Goal: Task Accomplishment & Management: Manage account settings

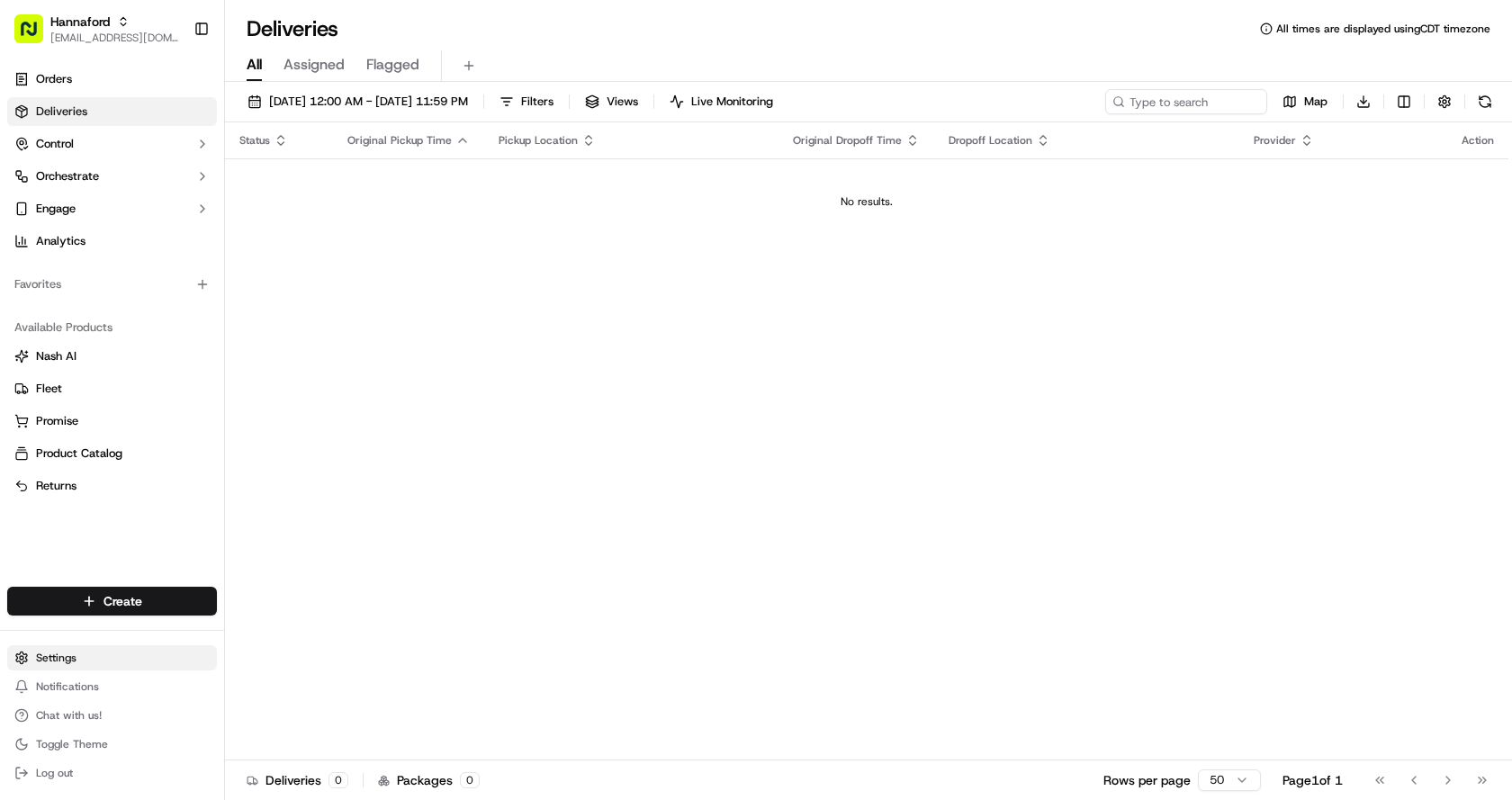
click at [86, 658] on html "Hannaford [EMAIL_ADDRESS][DOMAIN_NAME] Toggle Sidebar Orders Deliveries Control…" at bounding box center [756, 400] width 1512 height 800
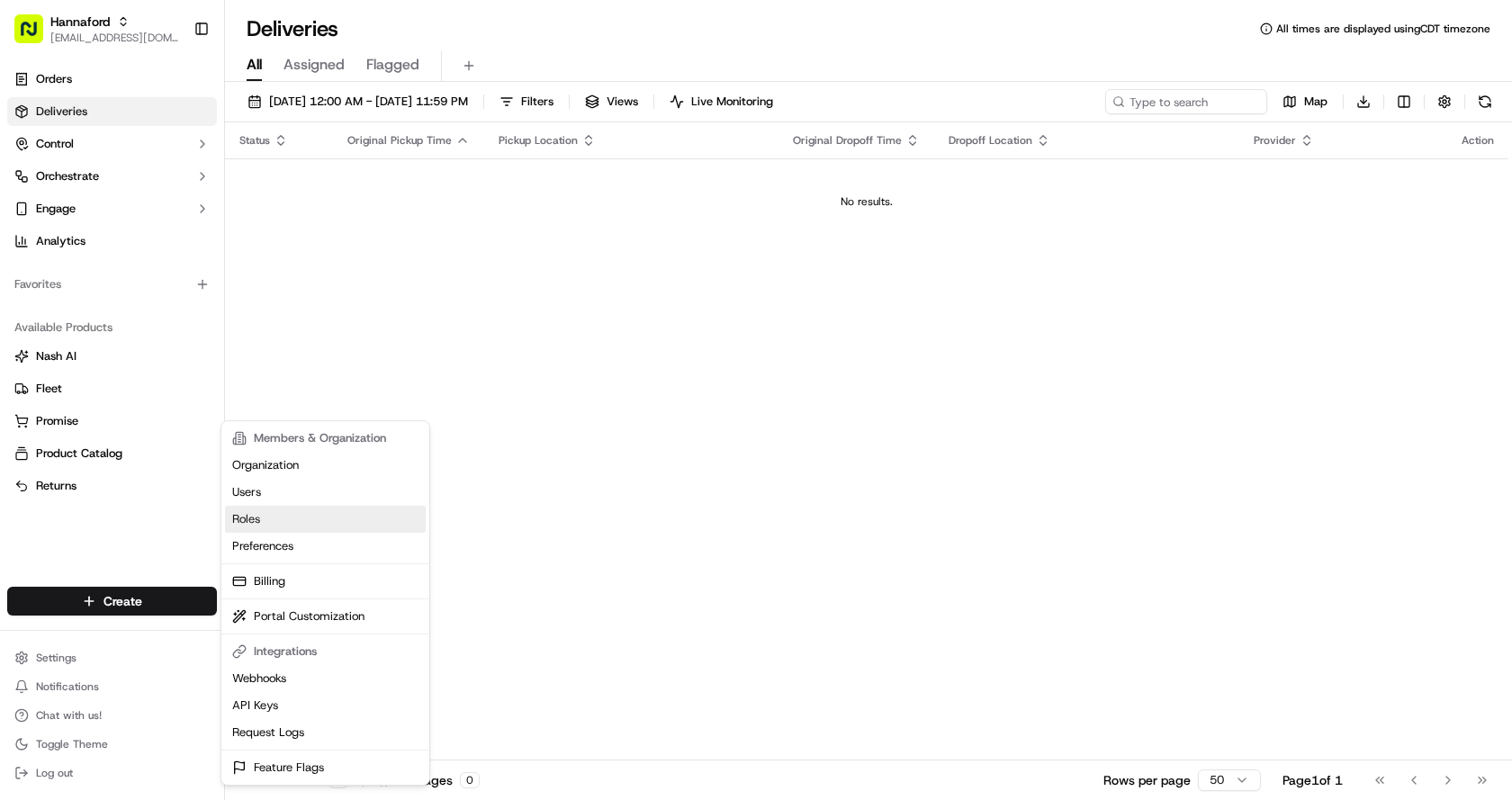
click at [267, 517] on link "Roles" at bounding box center [325, 519] width 201 height 27
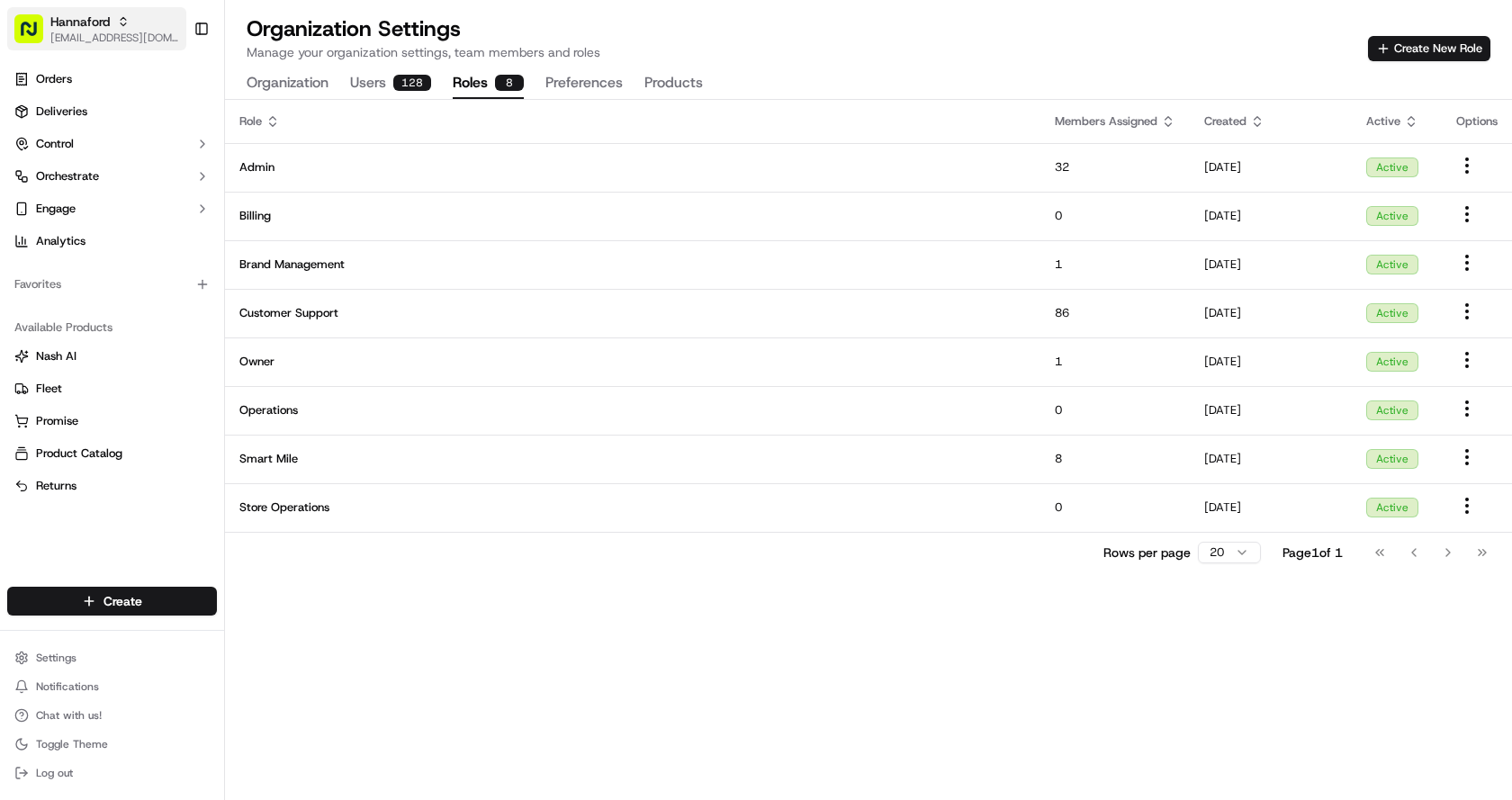
click at [121, 30] on div "Hannaford" at bounding box center [114, 22] width 129 height 18
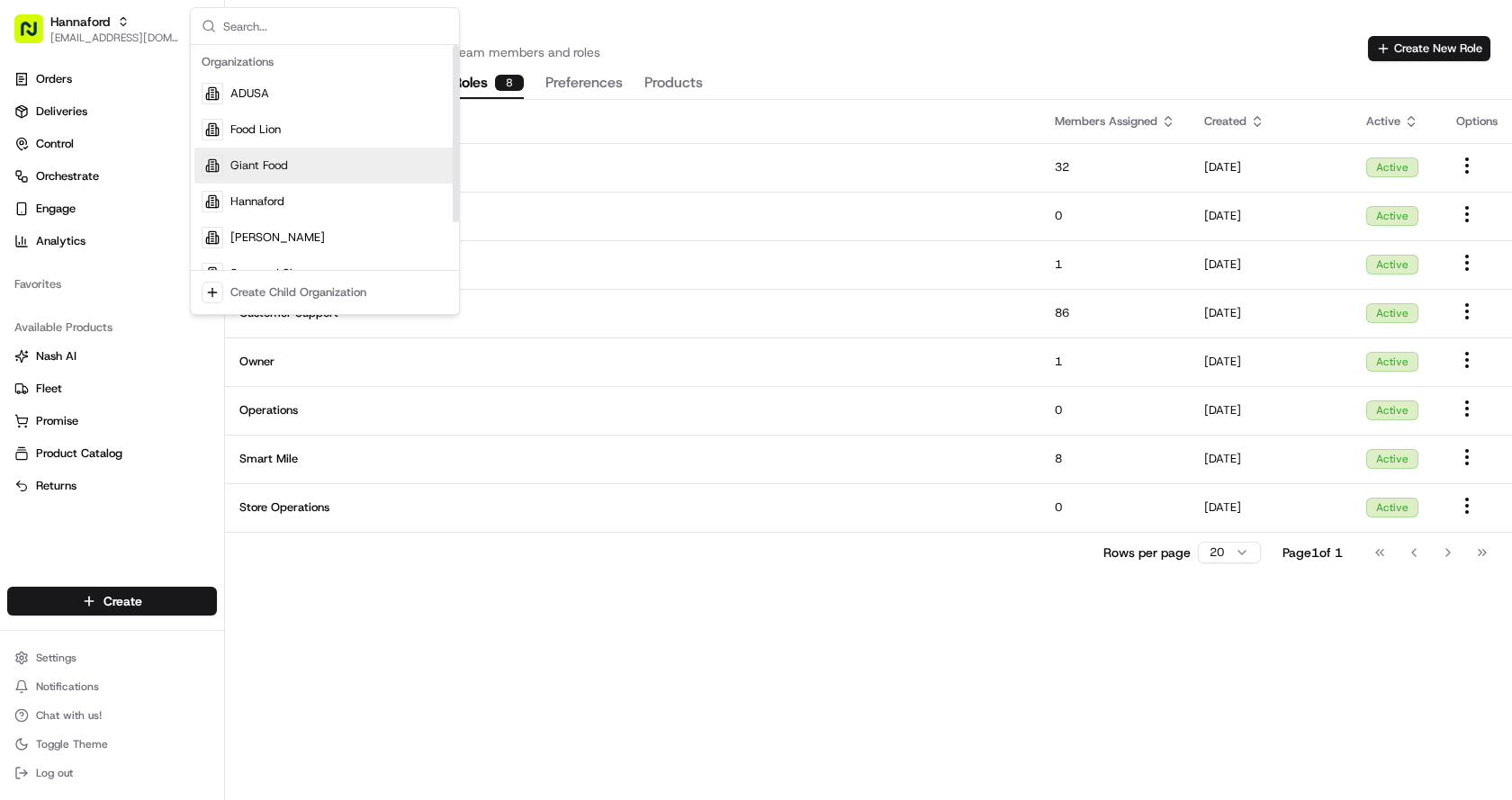
click at [241, 161] on span "Giant Food" at bounding box center [259, 166] width 58 height 16
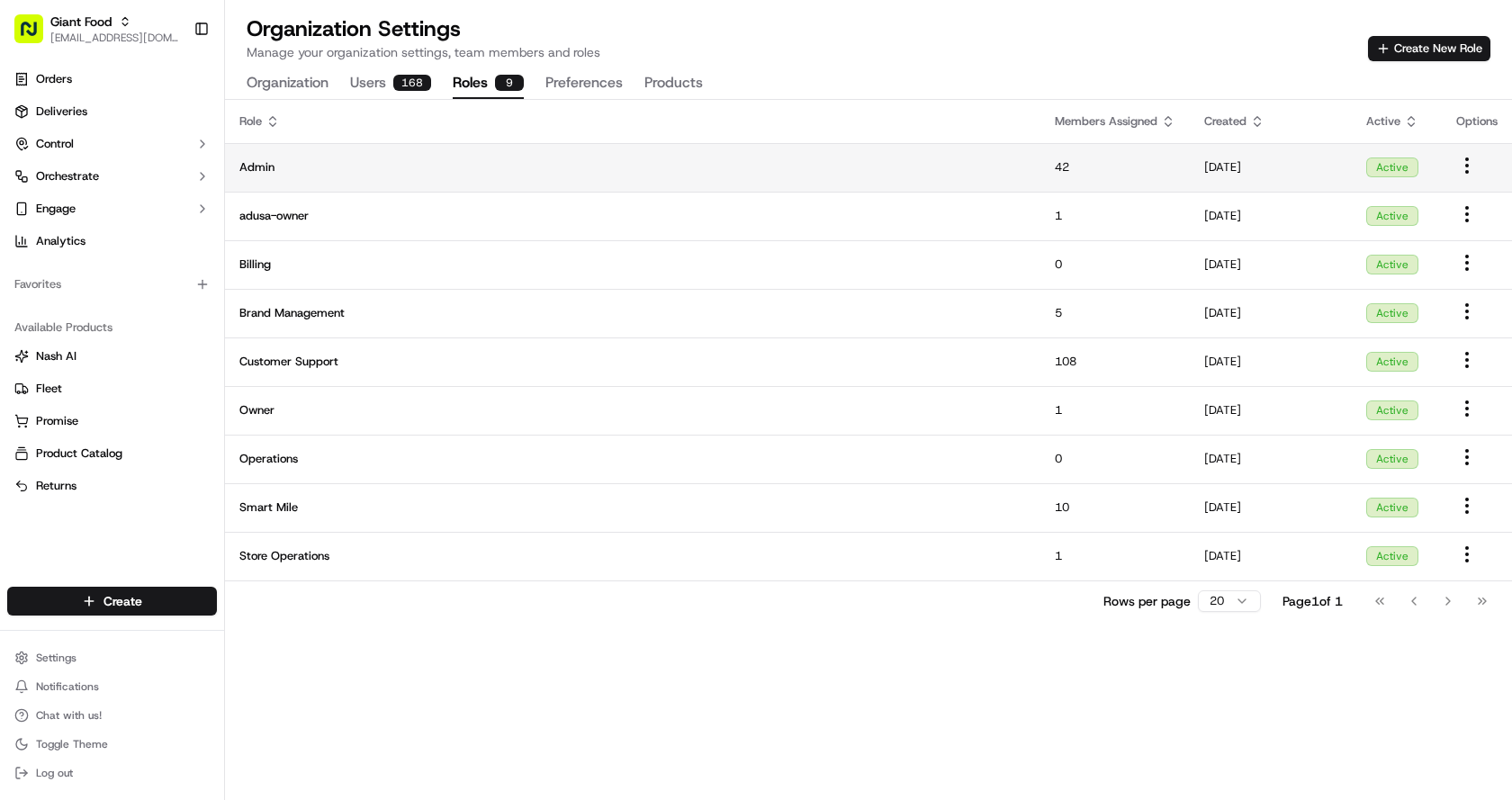
click at [670, 161] on span "Admin" at bounding box center [633, 167] width 787 height 16
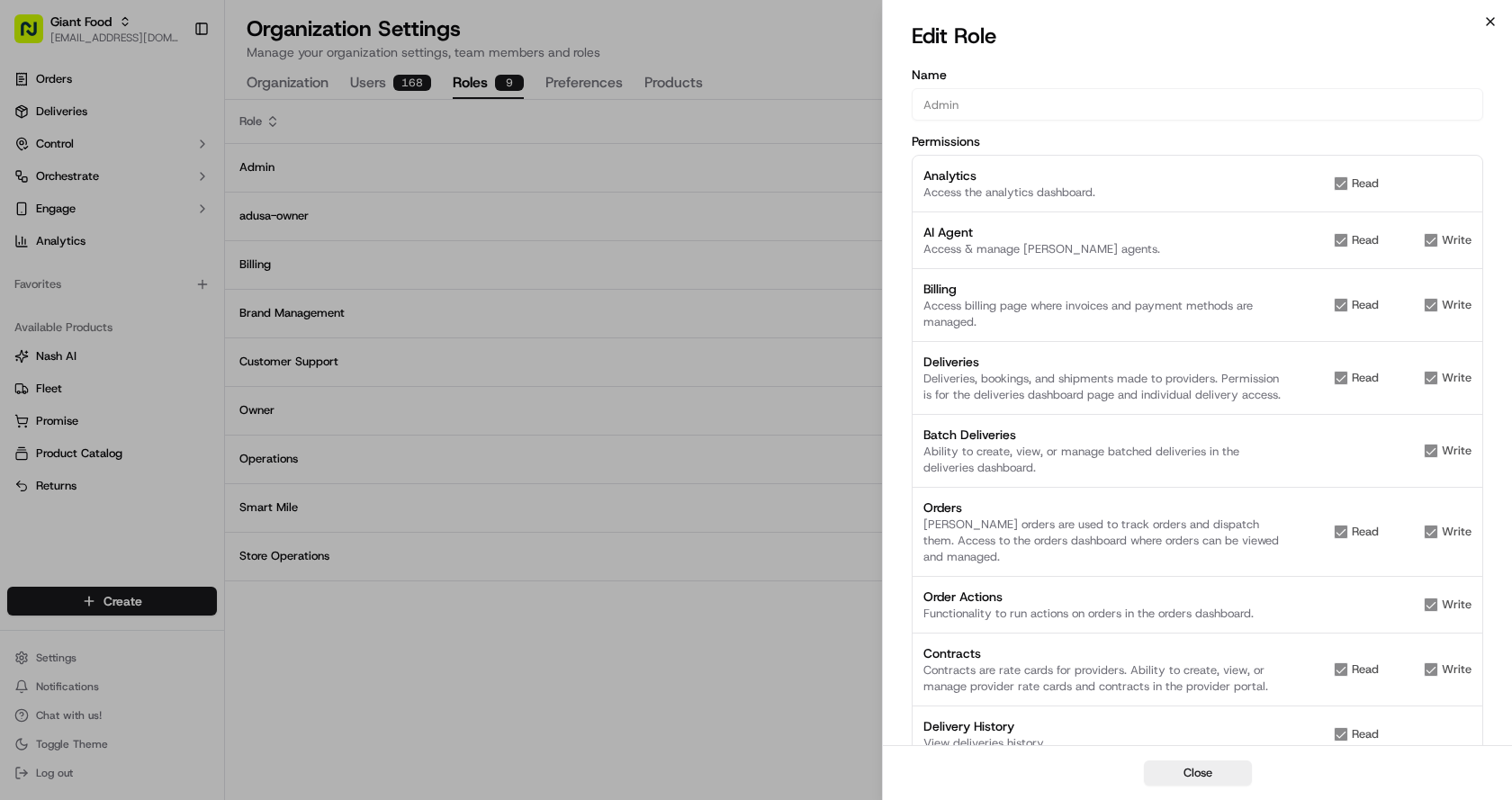
click at [1490, 22] on icon "button" at bounding box center [1490, 22] width 14 height 14
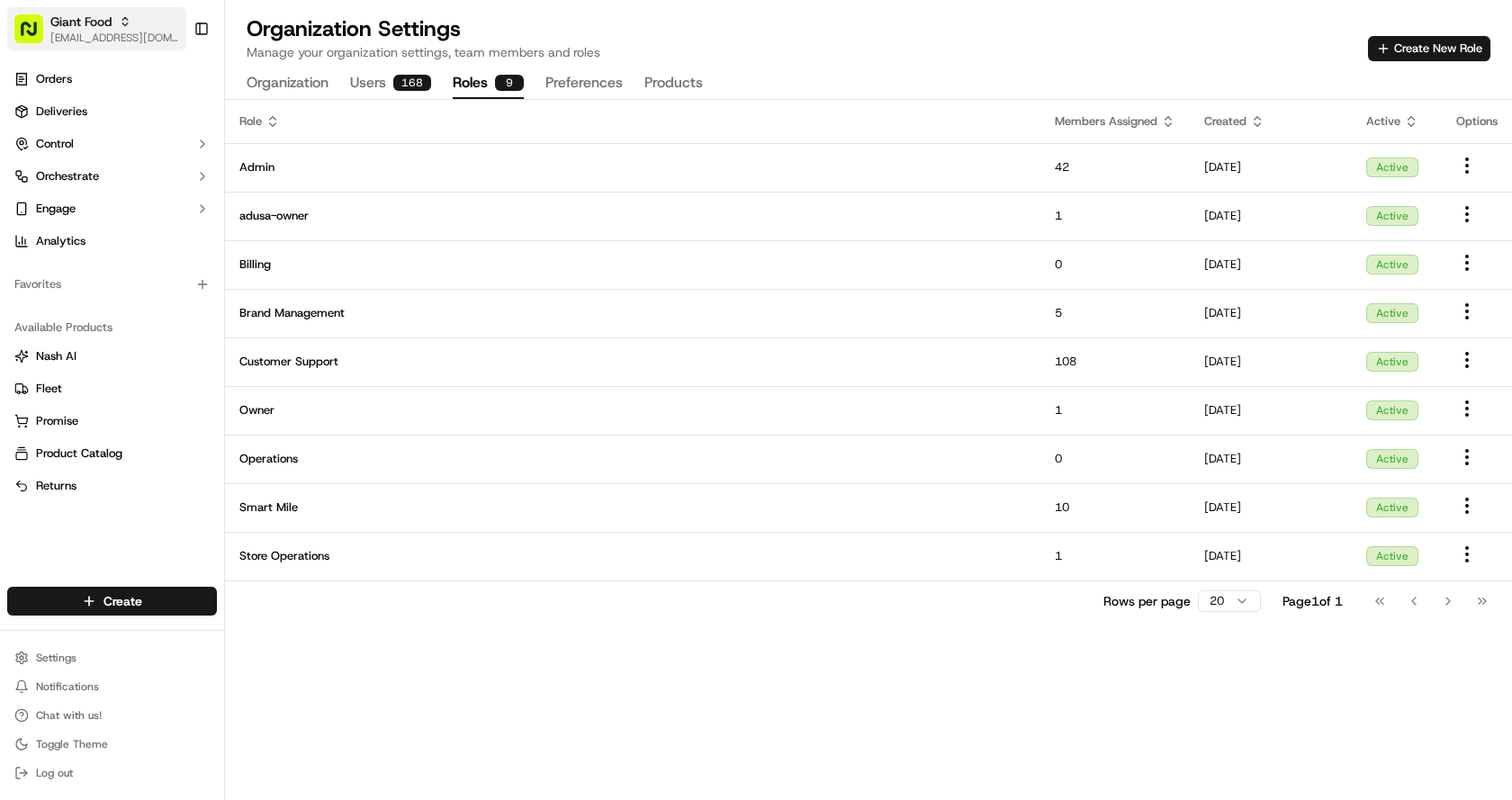
click at [135, 19] on div "Giant Food" at bounding box center [114, 22] width 129 height 18
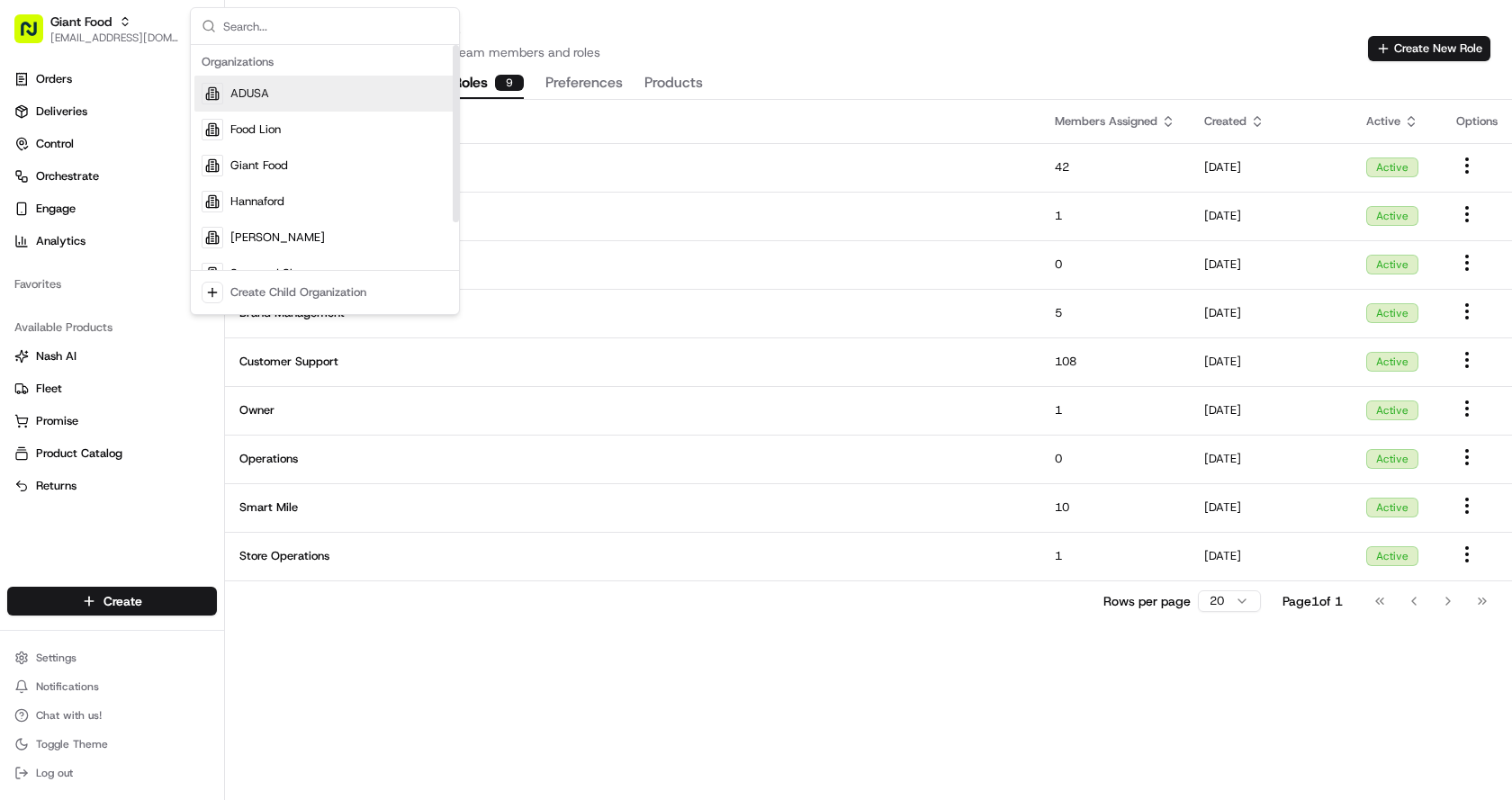
click at [240, 98] on span "ADUSA" at bounding box center [249, 94] width 39 height 16
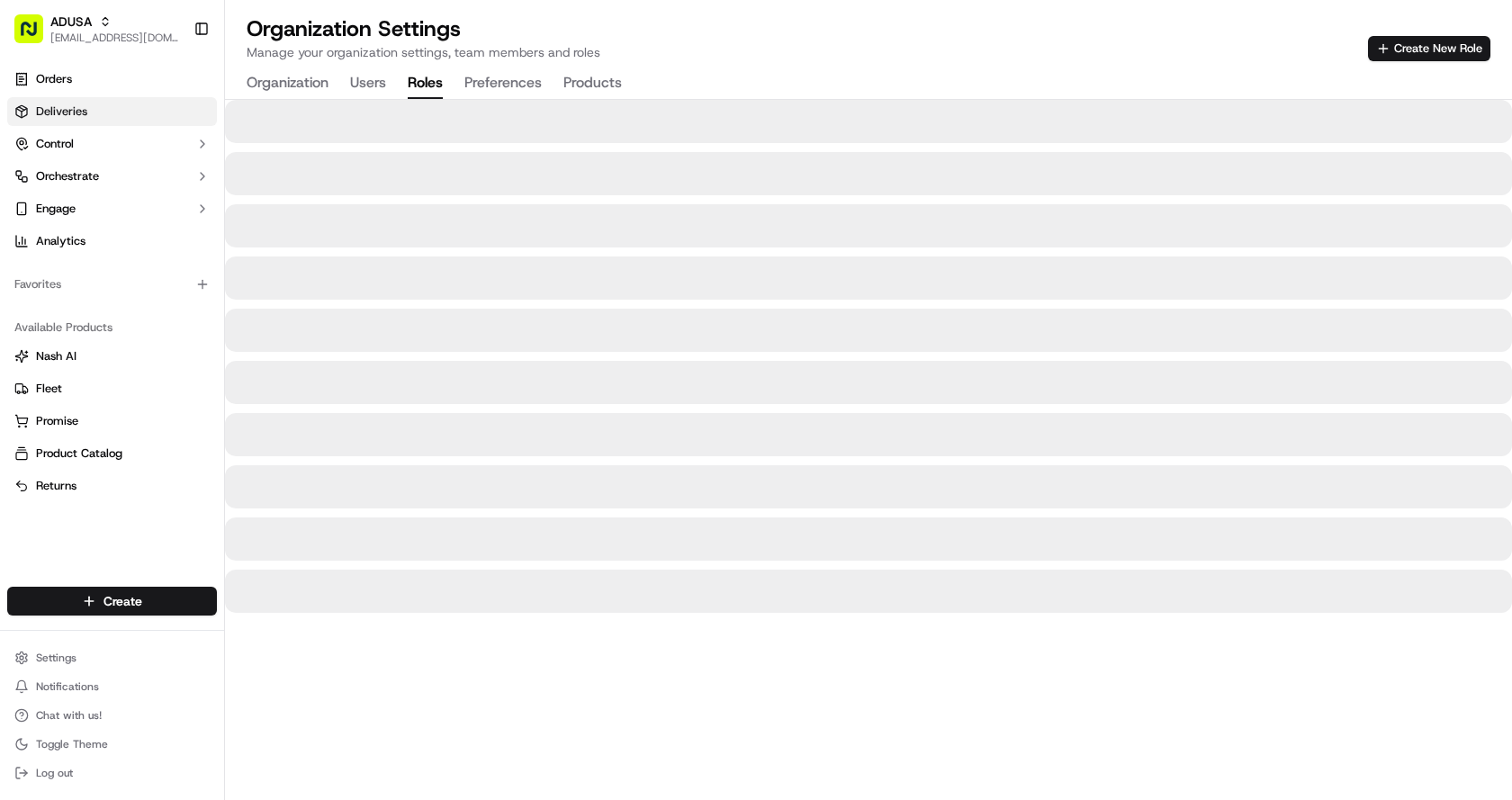
click at [101, 109] on link "Deliveries" at bounding box center [112, 112] width 210 height 29
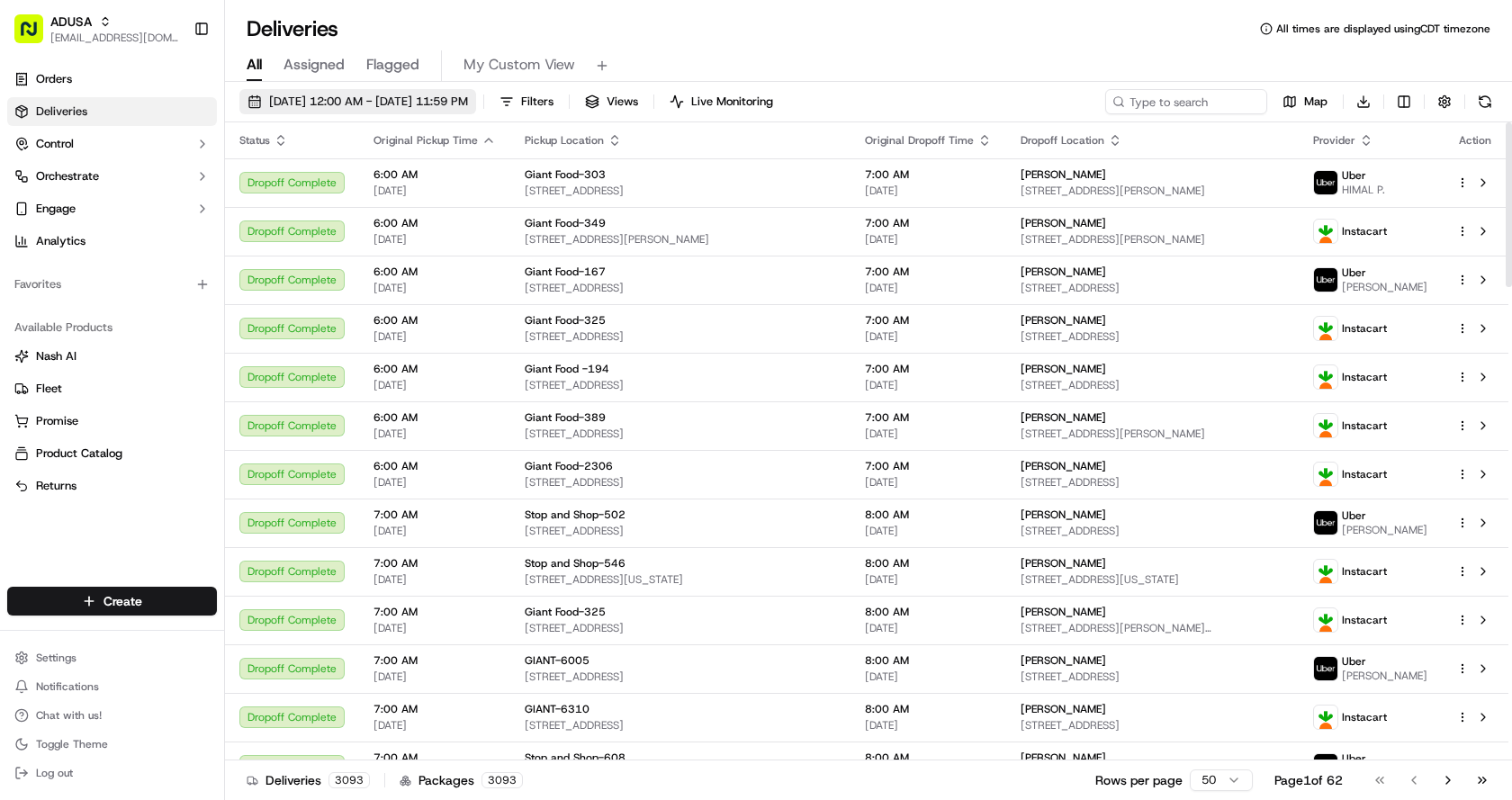
click at [468, 97] on span "[DATE] 12:00 AM - [DATE] 11:59 PM" at bounding box center [368, 102] width 199 height 16
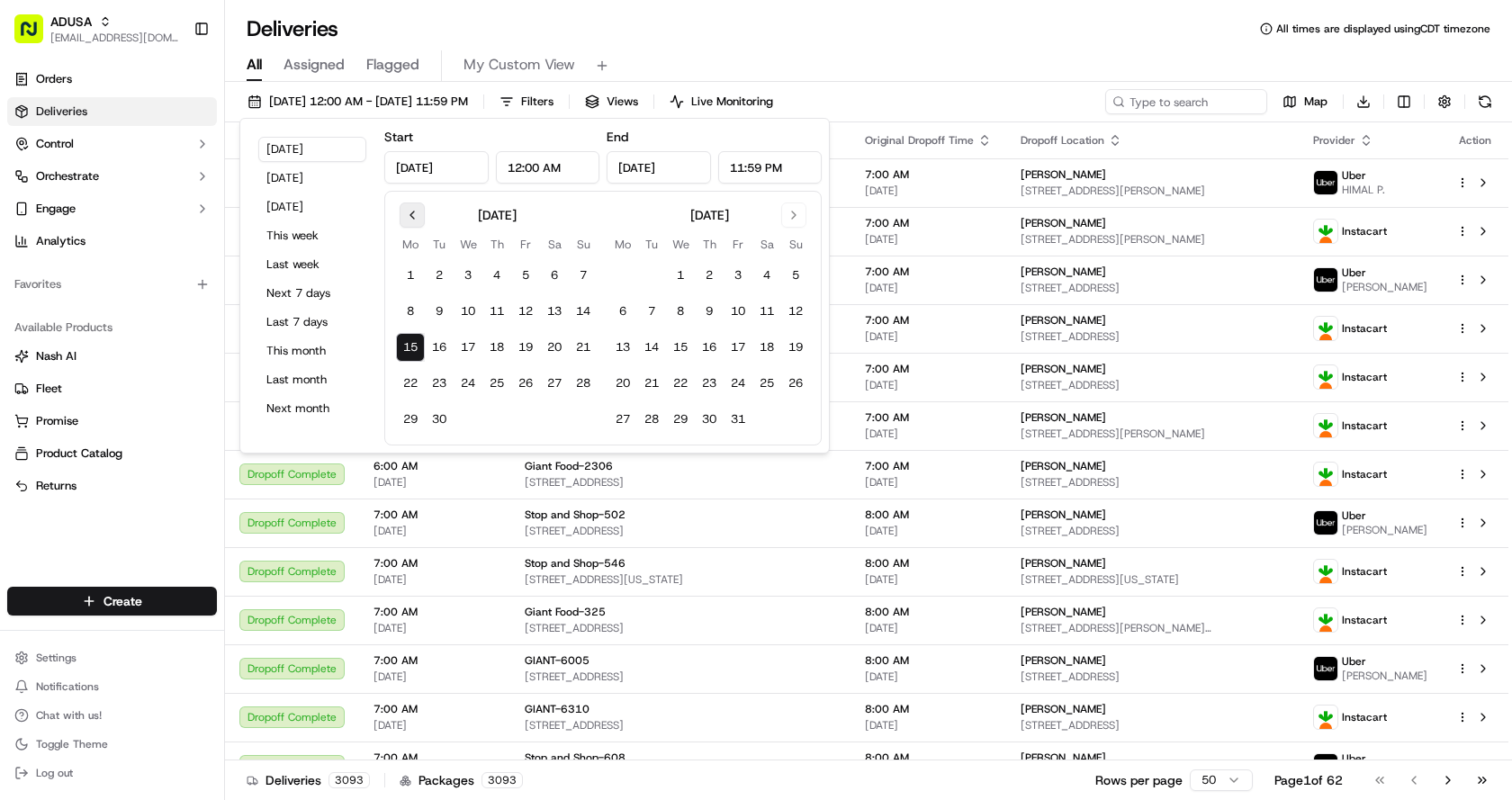
click at [422, 220] on button "Go to previous month" at bounding box center [412, 215] width 25 height 25
click at [435, 308] on button "3" at bounding box center [439, 311] width 29 height 29
type input "[DATE]"
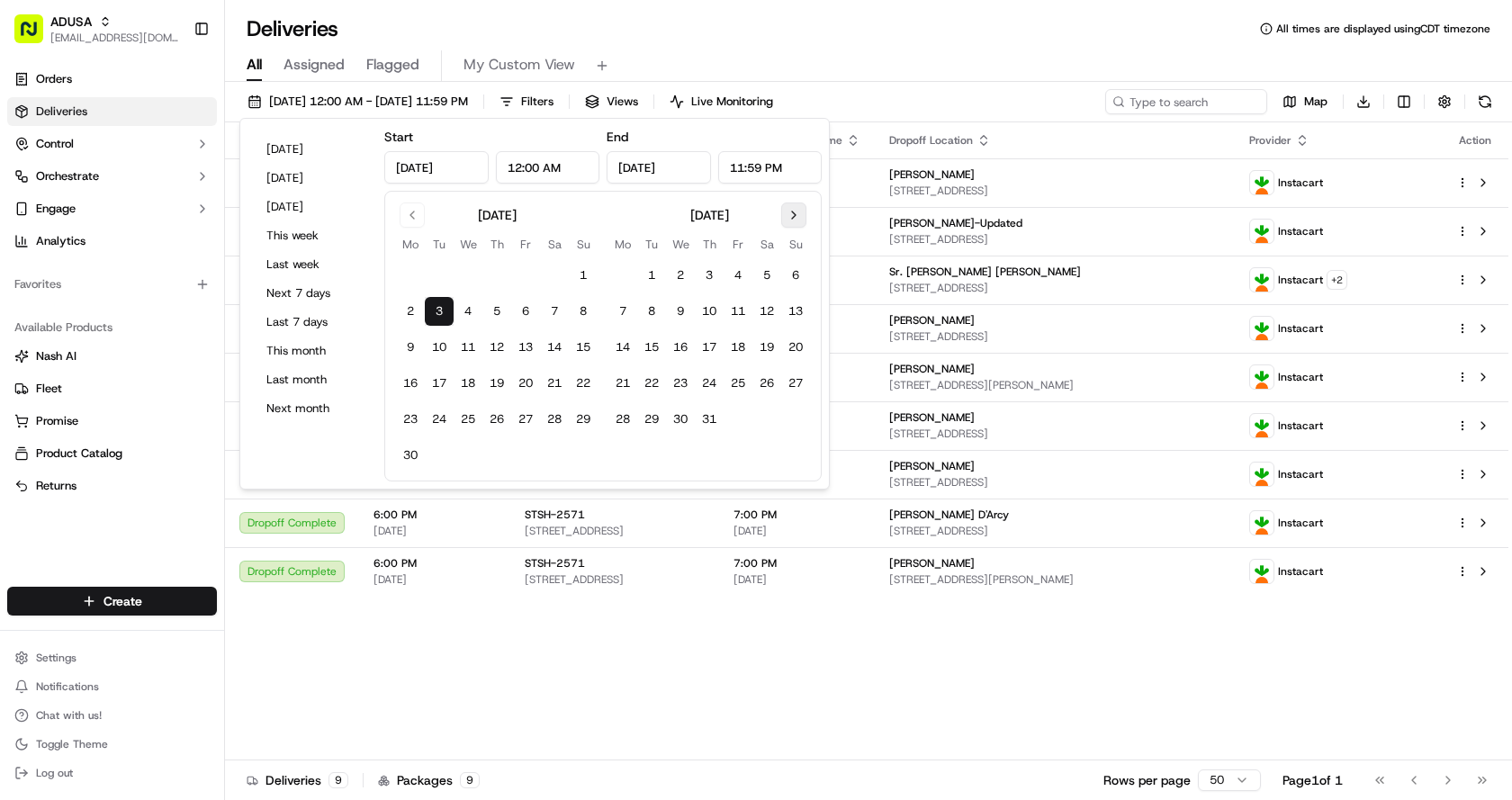
click at [788, 211] on button "Go to next month" at bounding box center [794, 215] width 25 height 25
click at [620, 341] on button "15" at bounding box center [623, 347] width 29 height 29
type input "[DATE]"
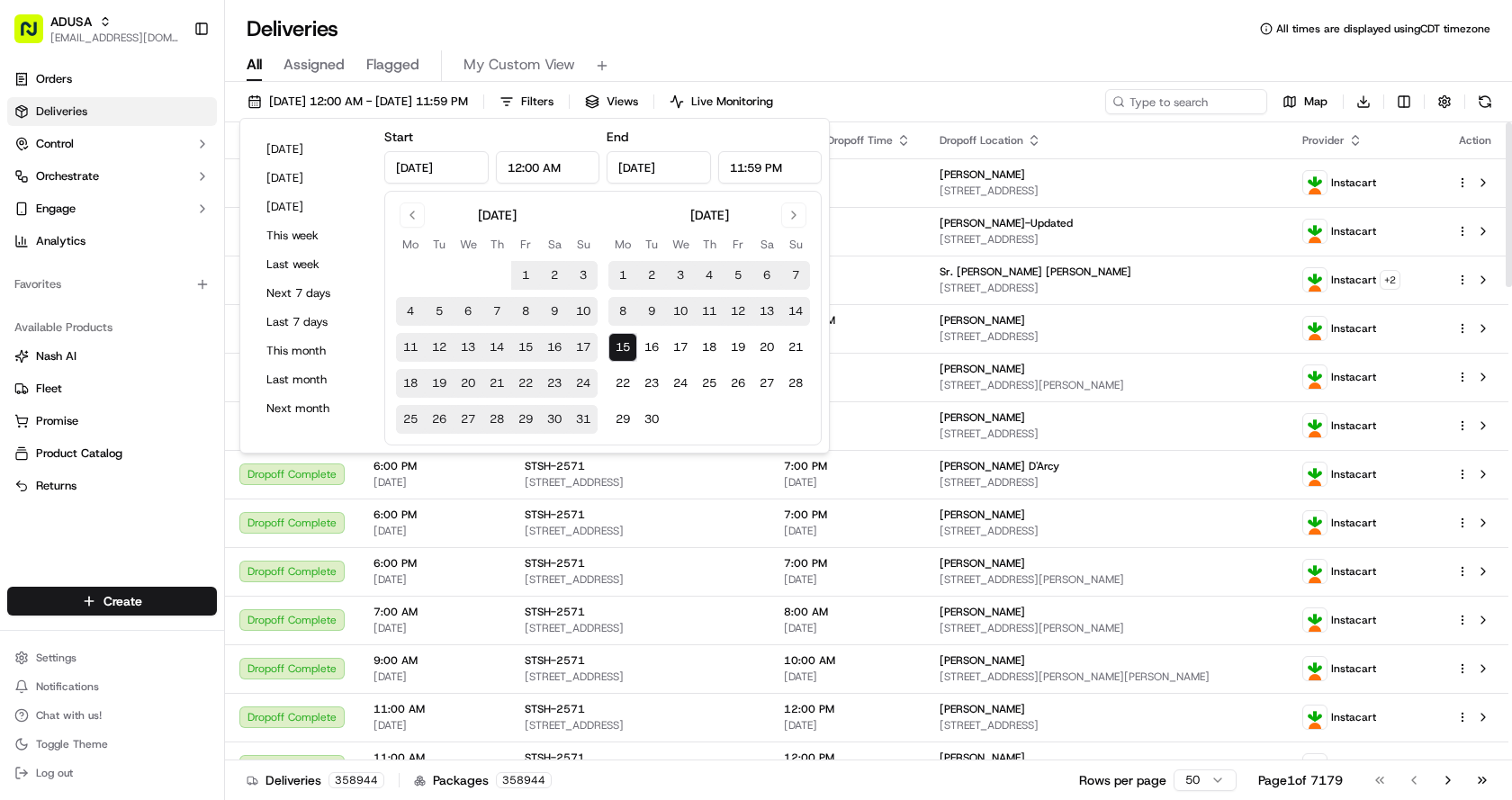
click at [1026, 43] on div "All Assigned Flagged My Custom View" at bounding box center [868, 62] width 1287 height 39
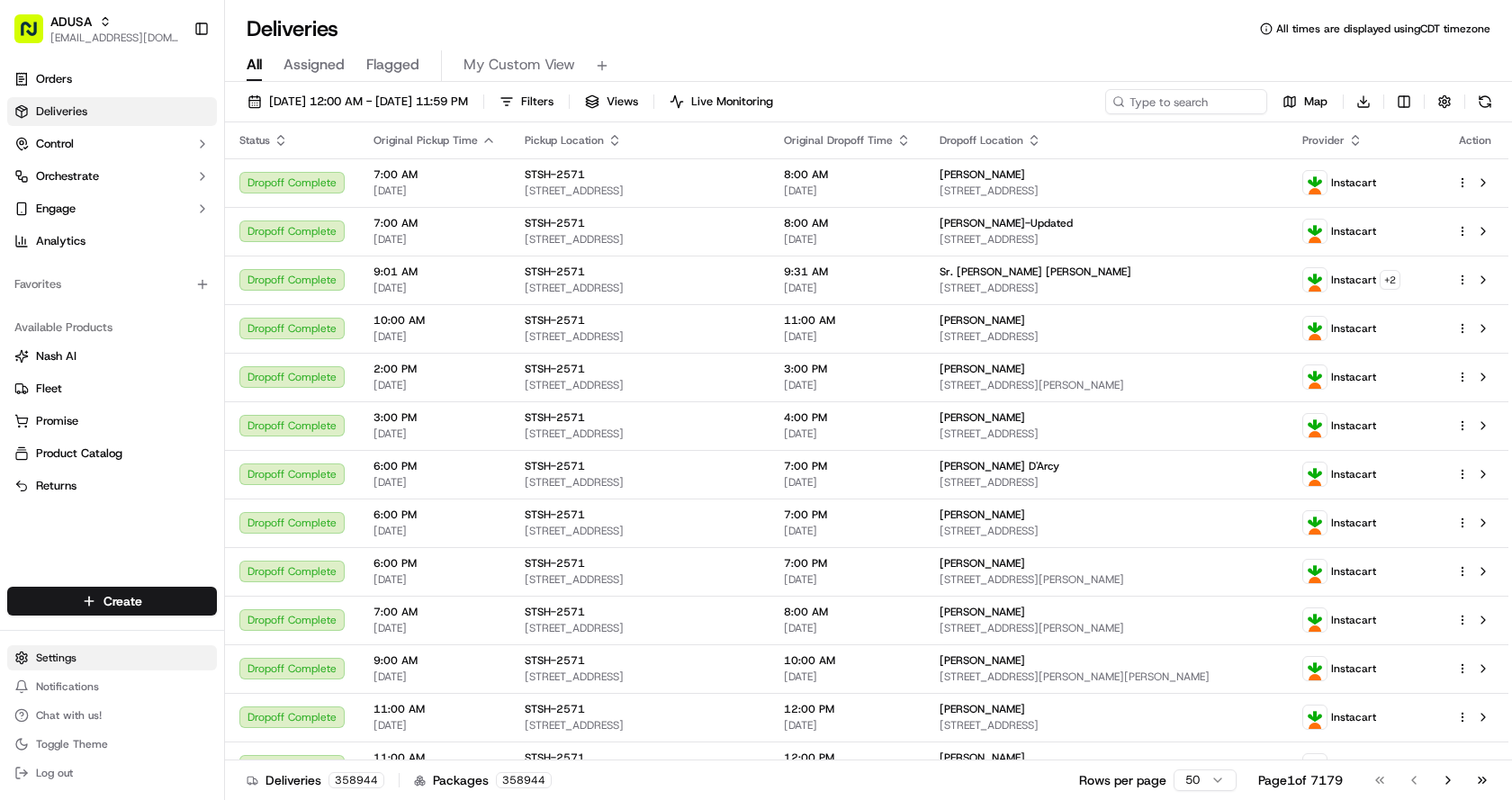
click at [86, 662] on html "ADUSA [EMAIL_ADDRESS][DOMAIN_NAME] Toggle Sidebar Orders Deliveries Control Orc…" at bounding box center [756, 400] width 1512 height 800
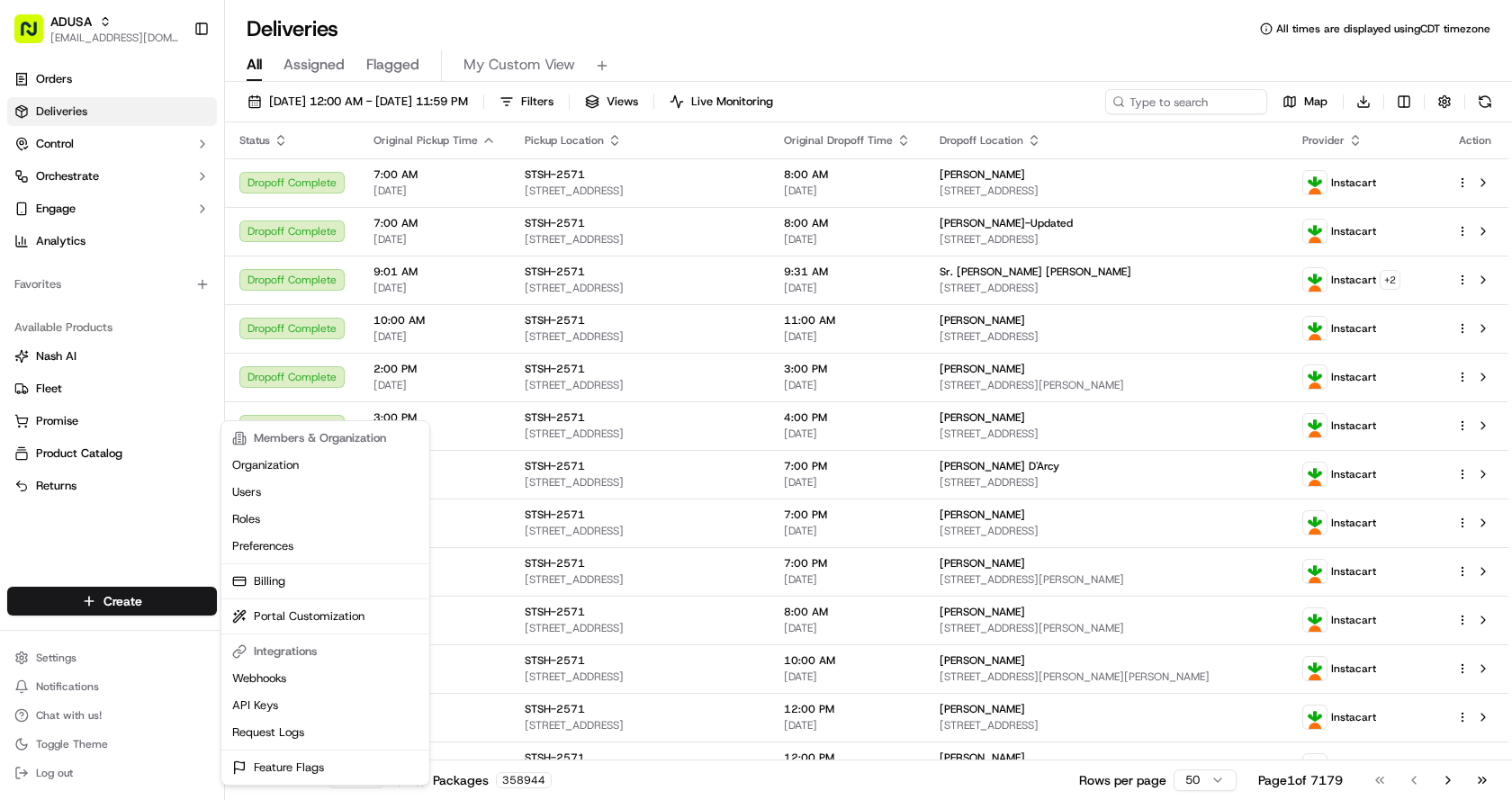
click at [181, 167] on html "ADUSA [EMAIL_ADDRESS][DOMAIN_NAME] Toggle Sidebar Orders Deliveries Control Orc…" at bounding box center [756, 400] width 1512 height 800
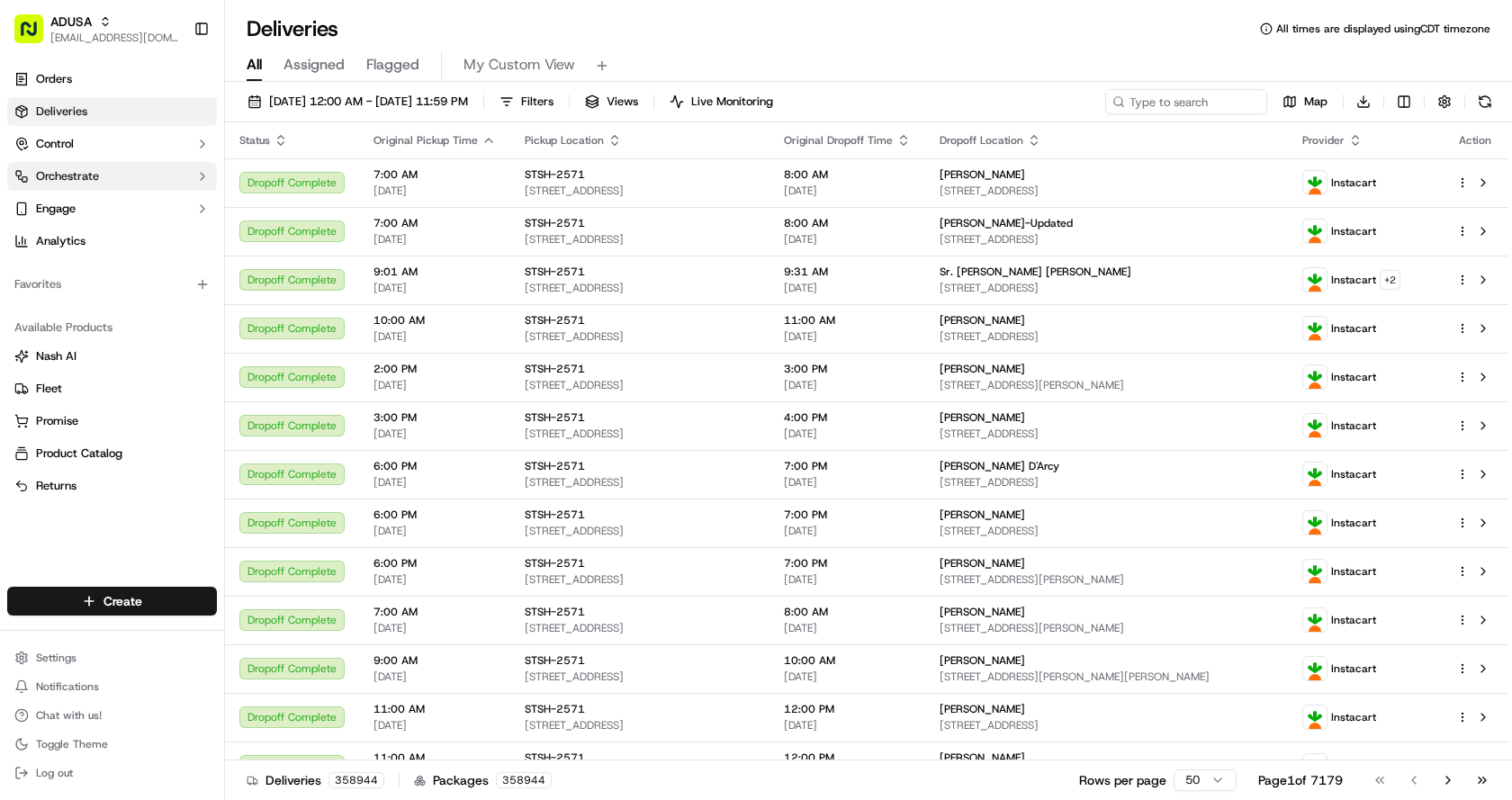
click at [188, 177] on button "Orchestrate" at bounding box center [112, 176] width 210 height 29
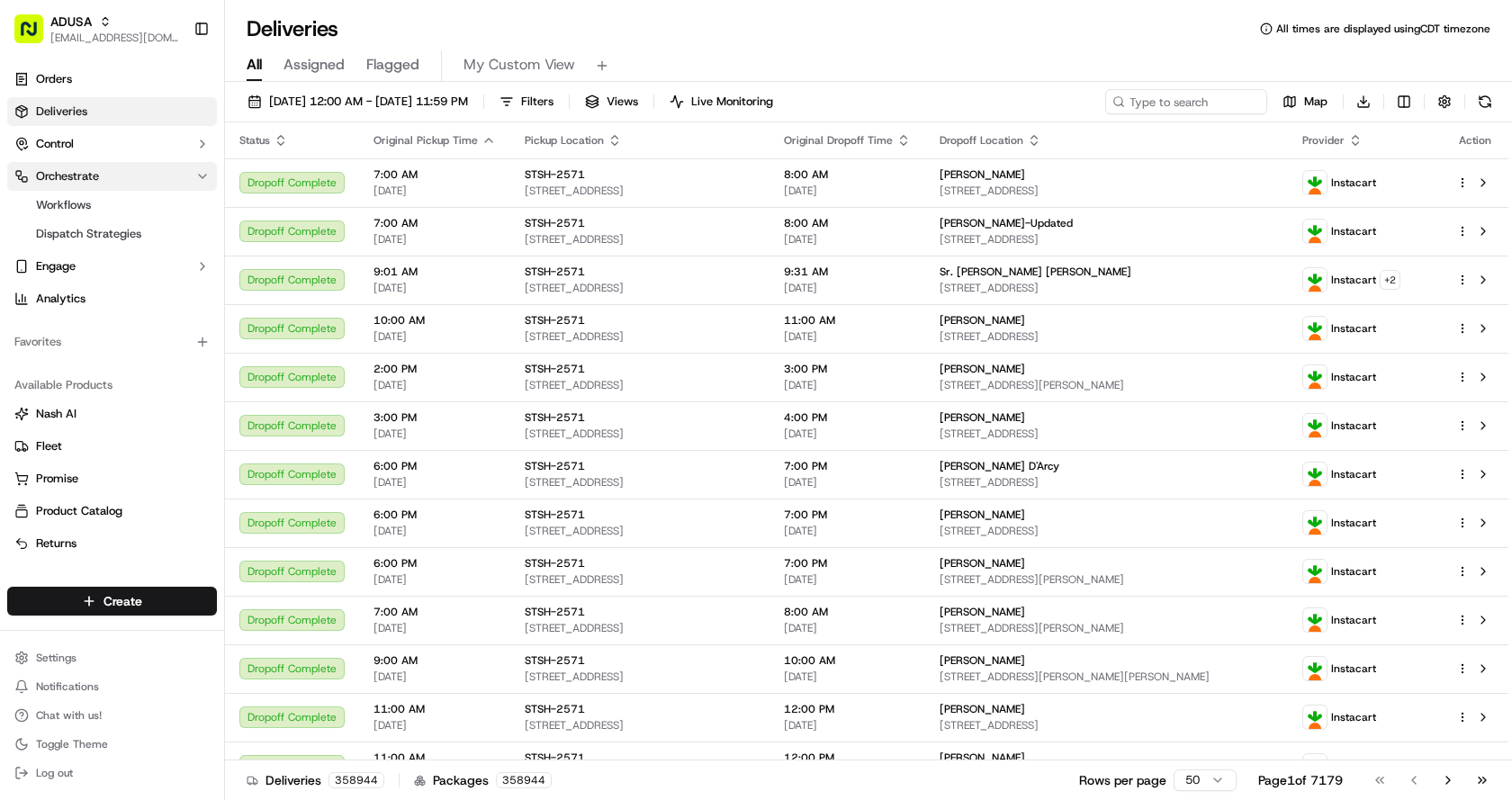
click at [155, 173] on button "Orchestrate" at bounding box center [112, 176] width 210 height 29
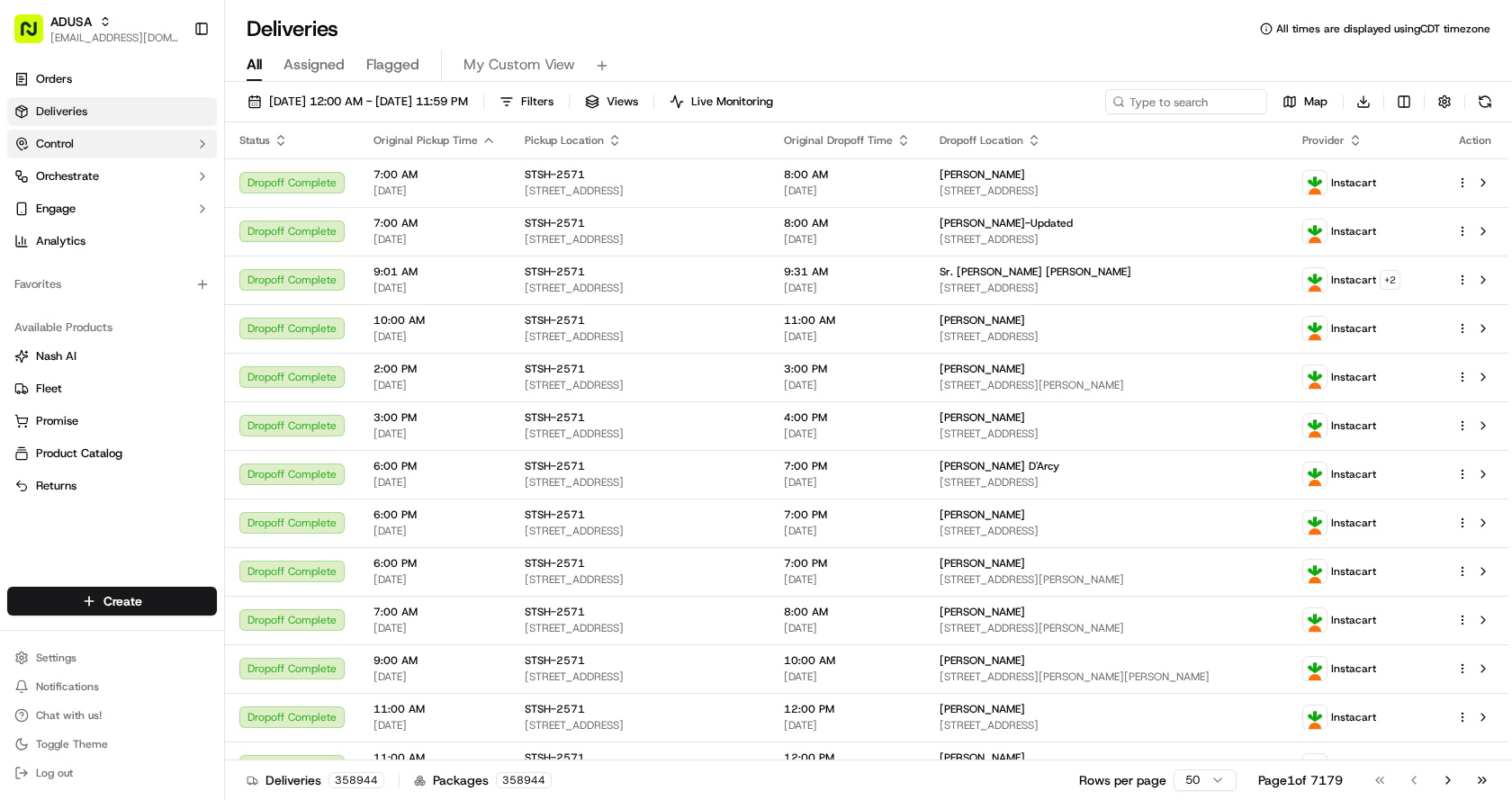
click at [181, 141] on button "Control" at bounding box center [112, 144] width 210 height 29
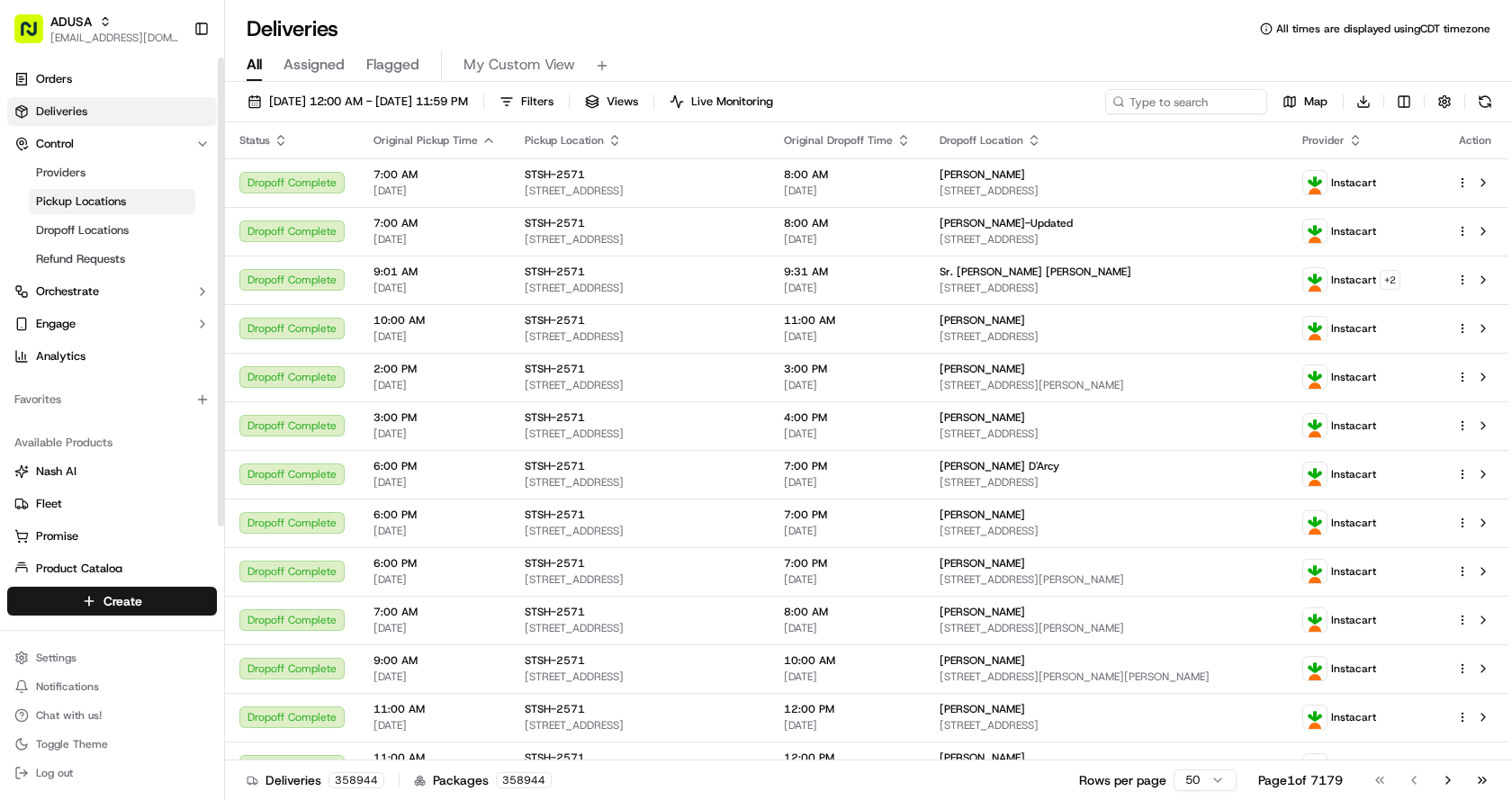
click at [107, 197] on span "Pickup Locations" at bounding box center [81, 202] width 90 height 16
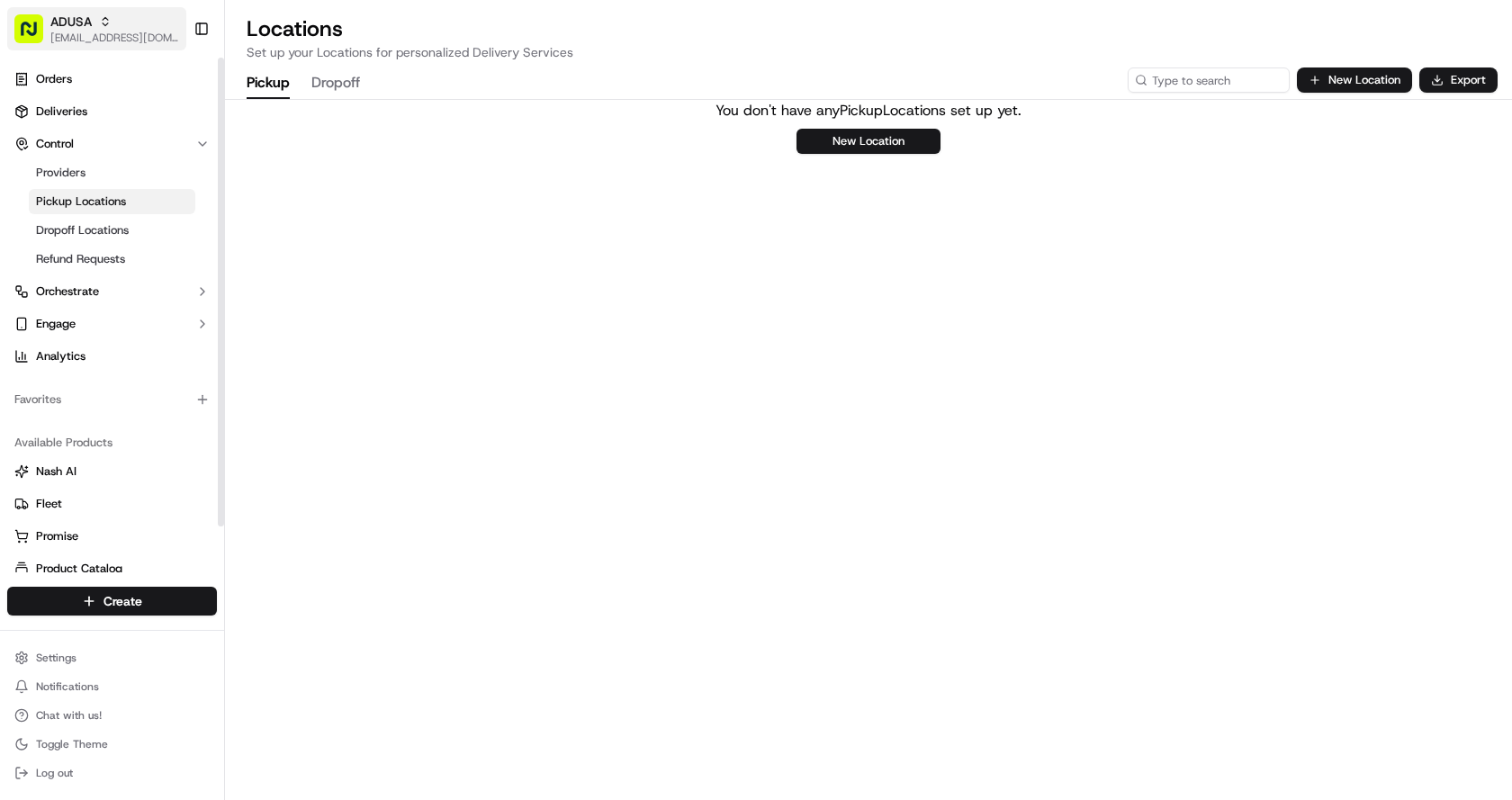
click at [131, 22] on div "ADUSA" at bounding box center [114, 22] width 129 height 18
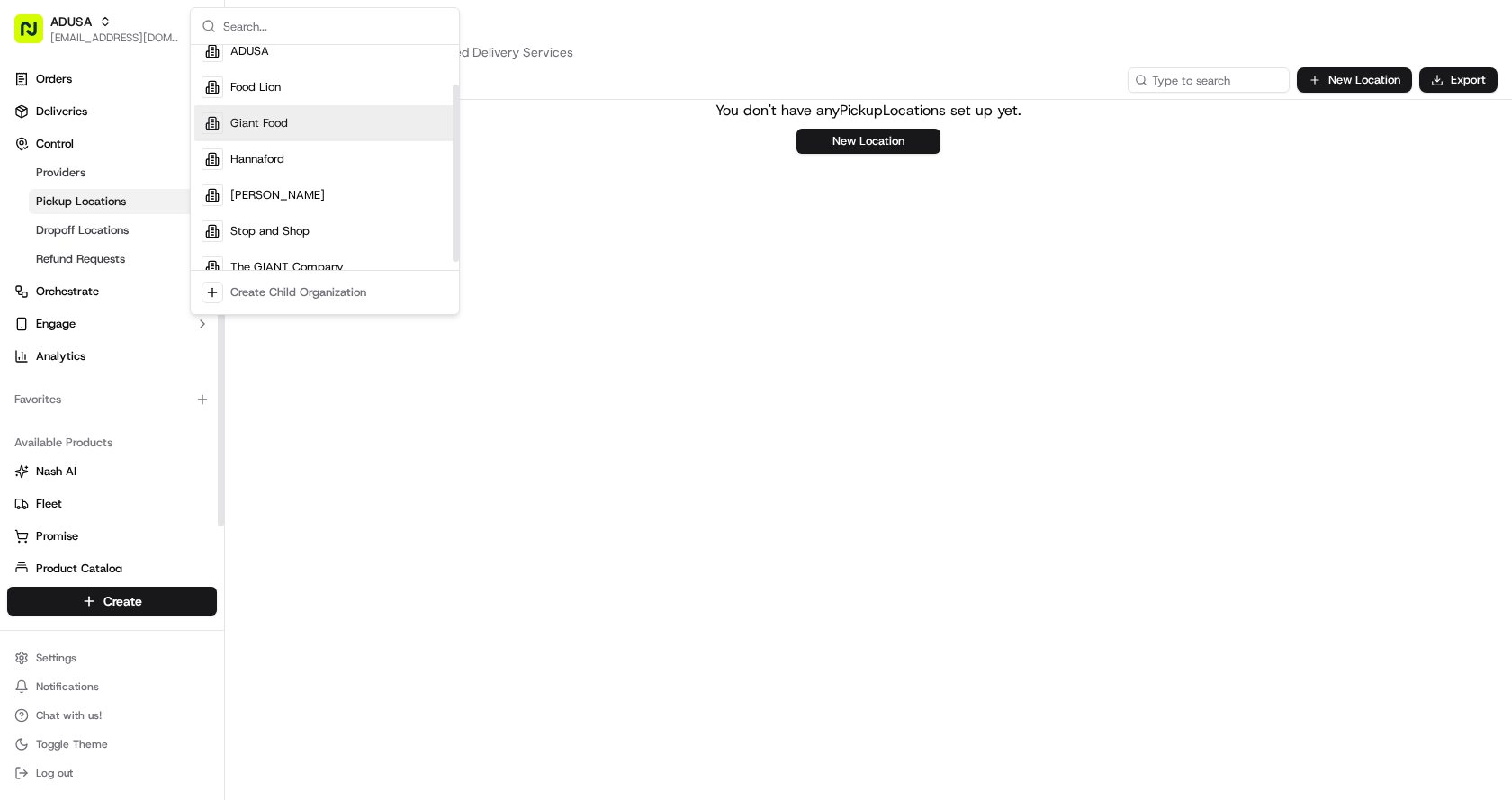
scroll to position [61, 0]
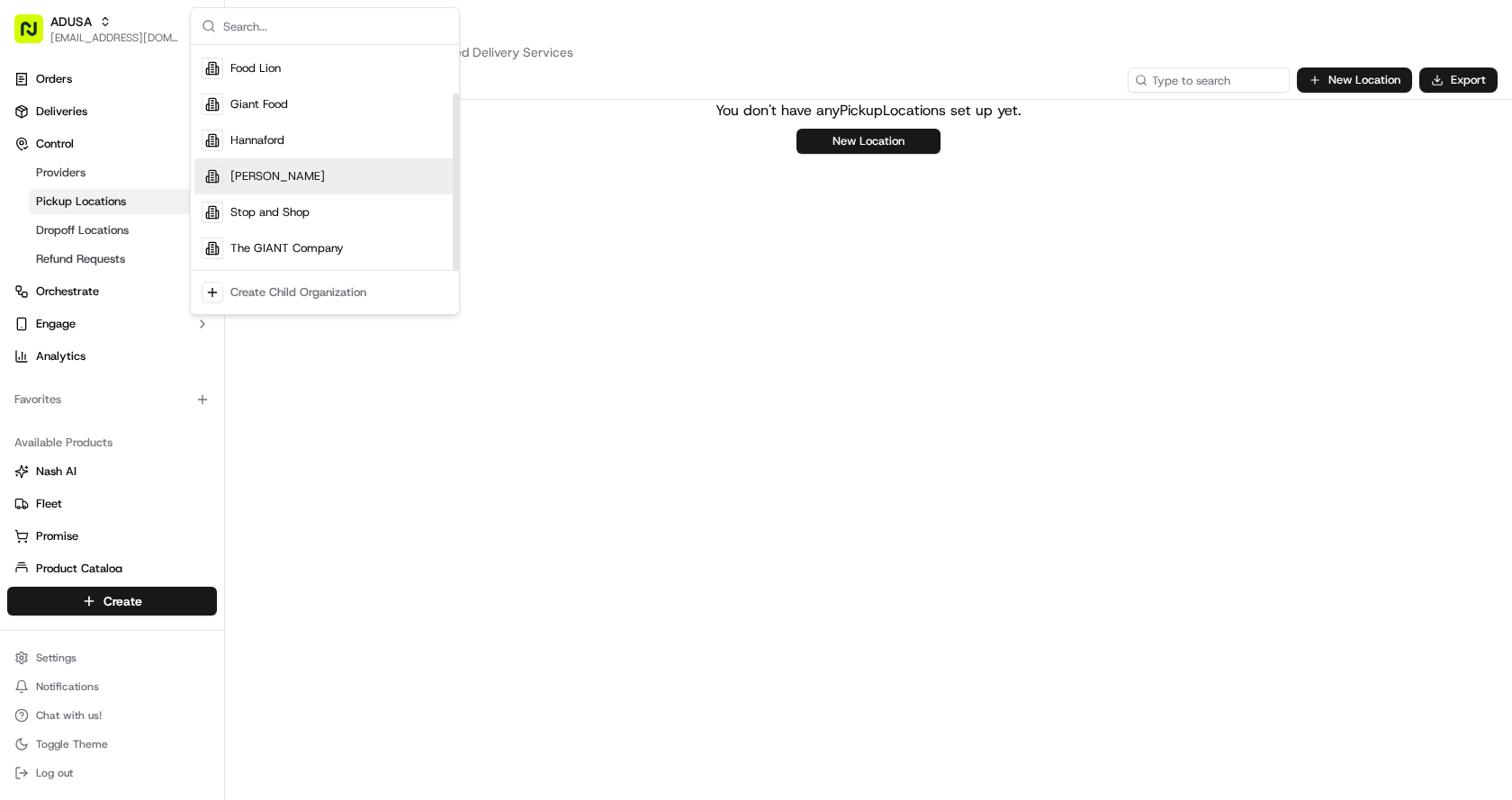
click at [299, 170] on div "[PERSON_NAME]" at bounding box center [325, 176] width 261 height 36
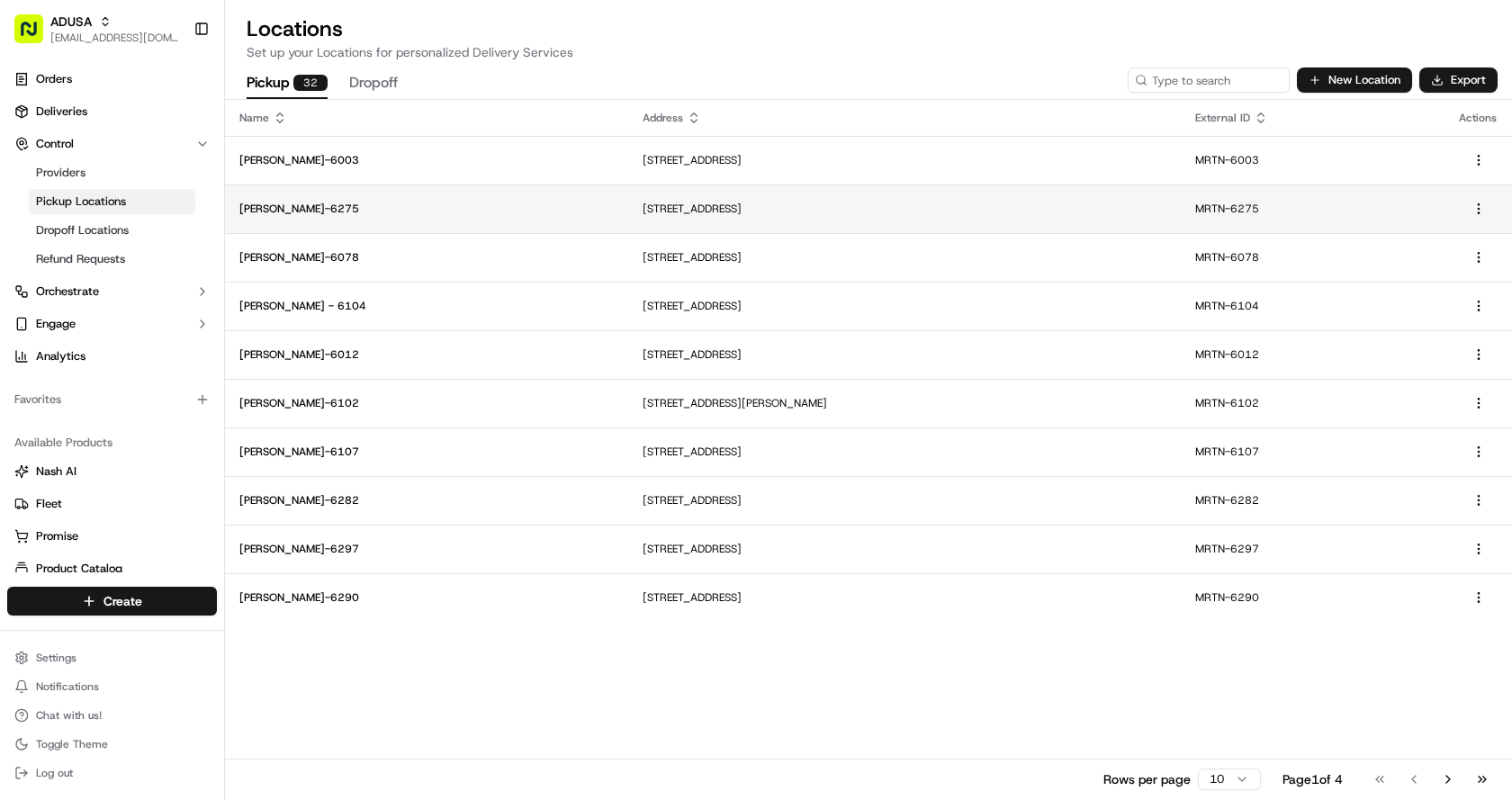
click at [284, 210] on p "[PERSON_NAME]-6275" at bounding box center [427, 209] width 374 height 14
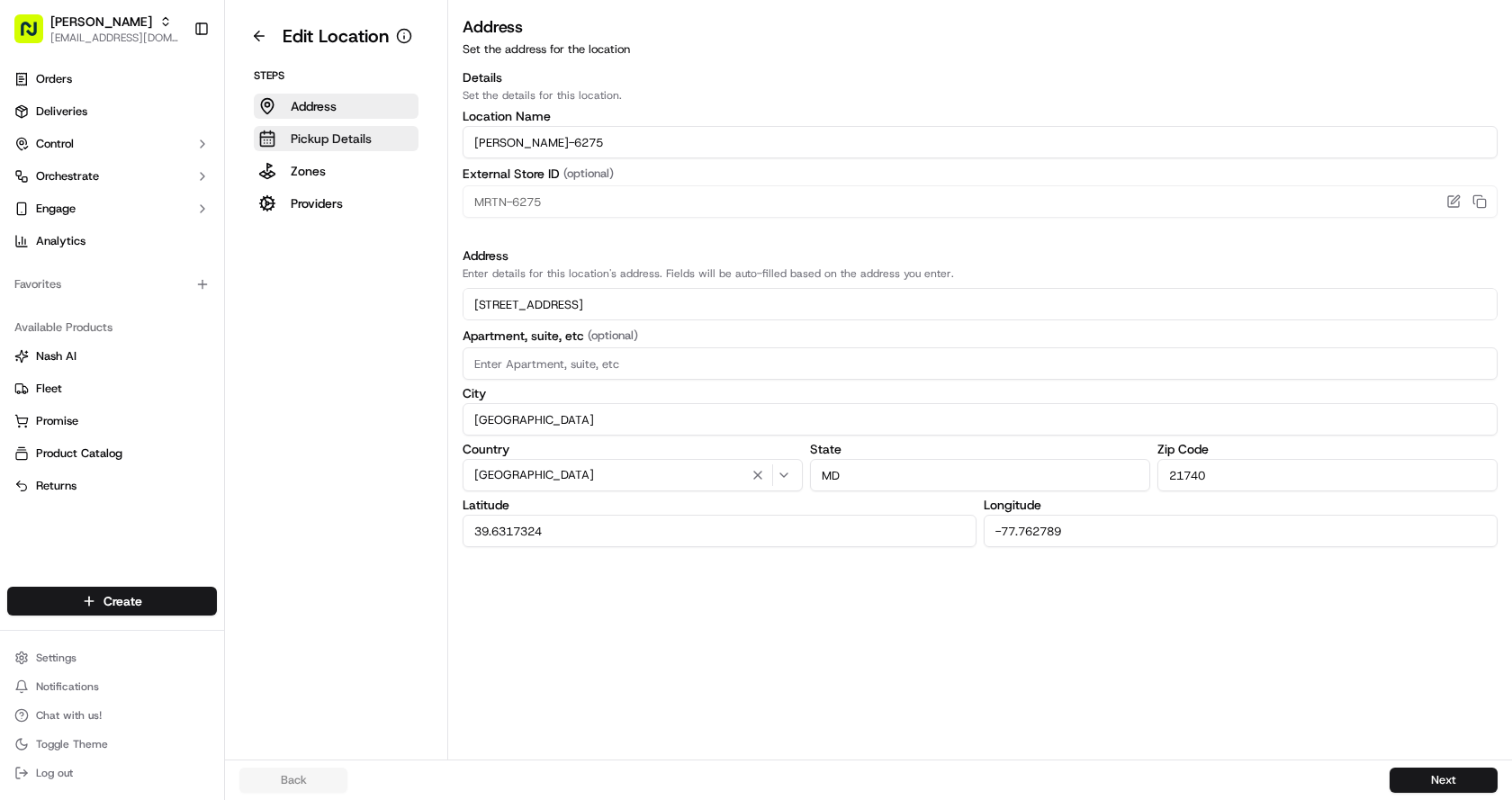
click at [347, 134] on p "Pickup Details" at bounding box center [331, 139] width 81 height 18
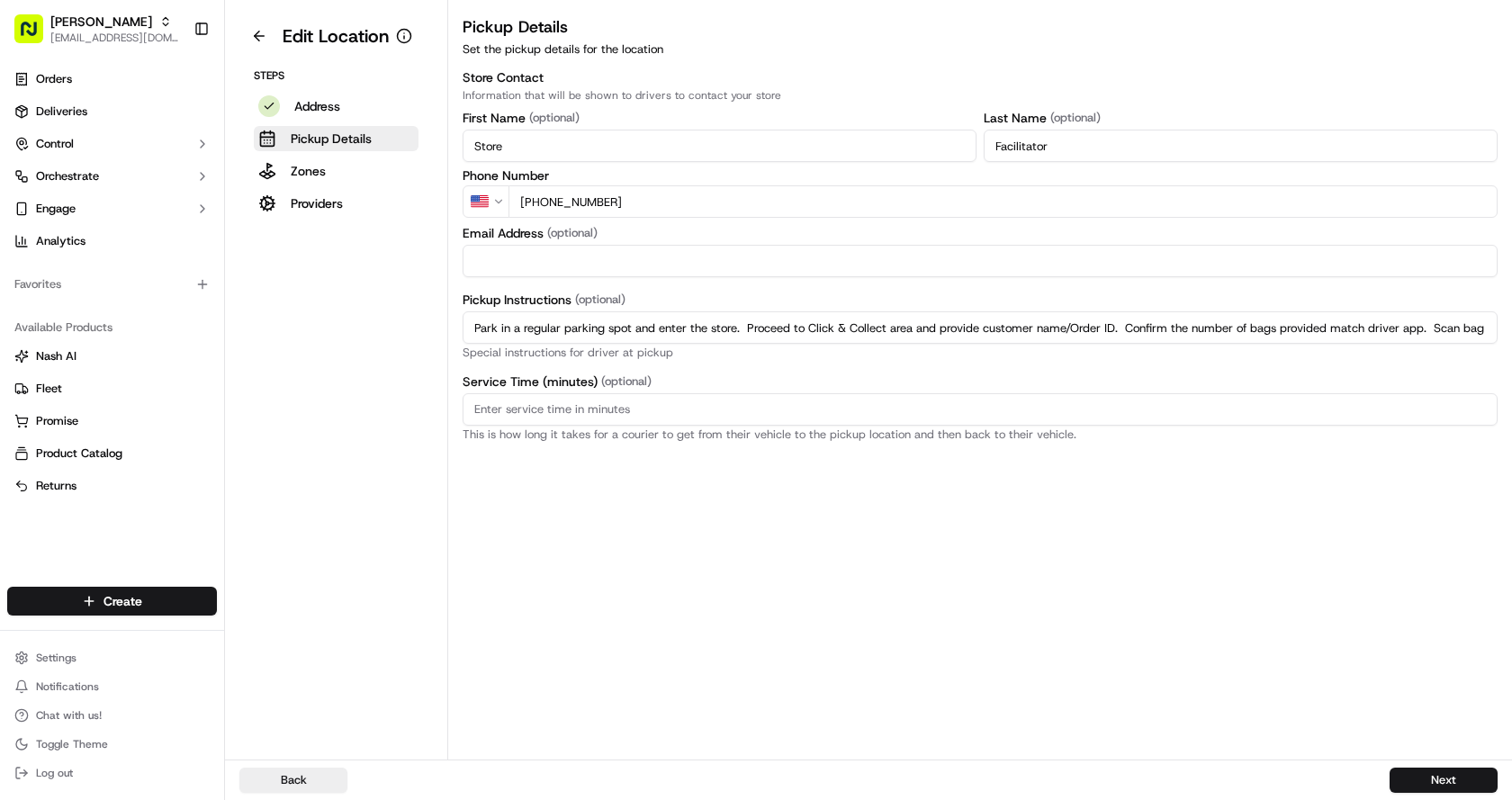
click at [909, 327] on input "Park in a regular parking spot and enter the store. Proceed to Click & Collect …" at bounding box center [980, 328] width 1035 height 32
click at [884, 556] on div "Pickup Details Set the pickup details for the location Store Contact Informatio…" at bounding box center [980, 387] width 1064 height 745
click at [736, 332] on input "Park in a regular parking spot and enter the store. Proceed to Click & Collect …" at bounding box center [980, 328] width 1035 height 32
click at [914, 702] on div "Pickup Details Set the pickup details for the location Store Contact Informatio…" at bounding box center [980, 387] width 1064 height 745
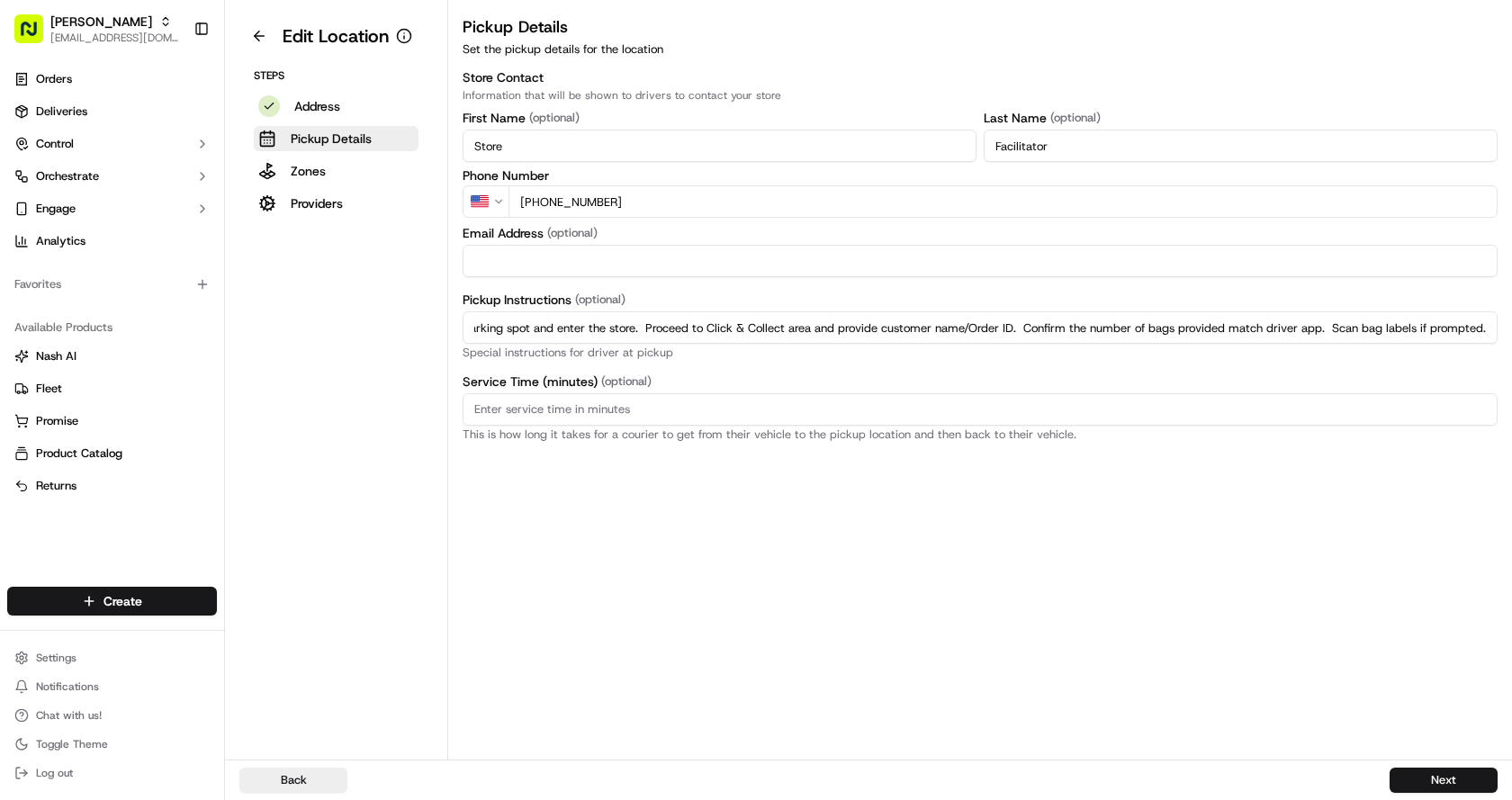
scroll to position [0, 0]
click at [271, 32] on button at bounding box center [259, 36] width 40 height 29
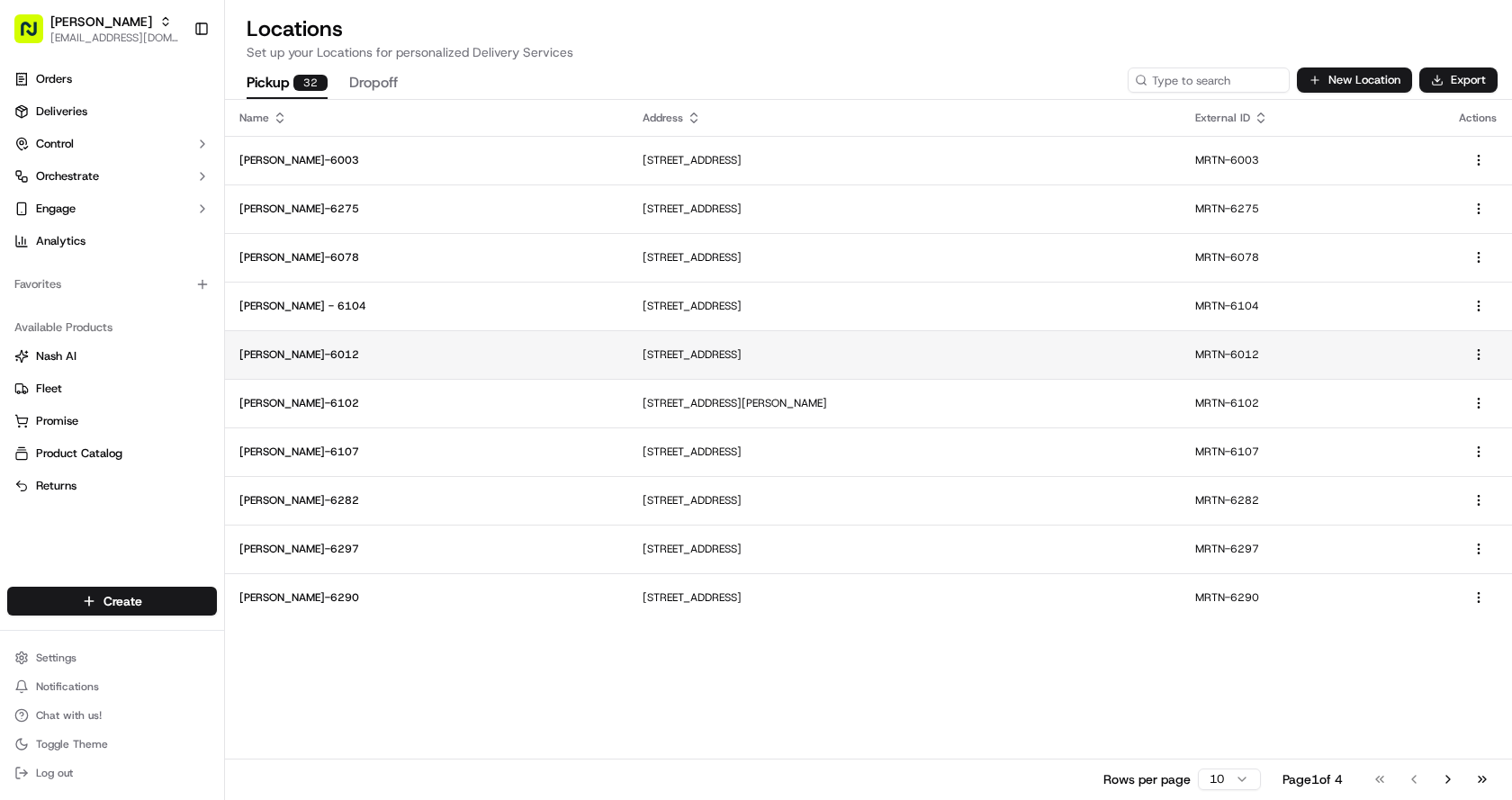
click at [286, 344] on td "[PERSON_NAME]-6012" at bounding box center [427, 355] width 403 height 49
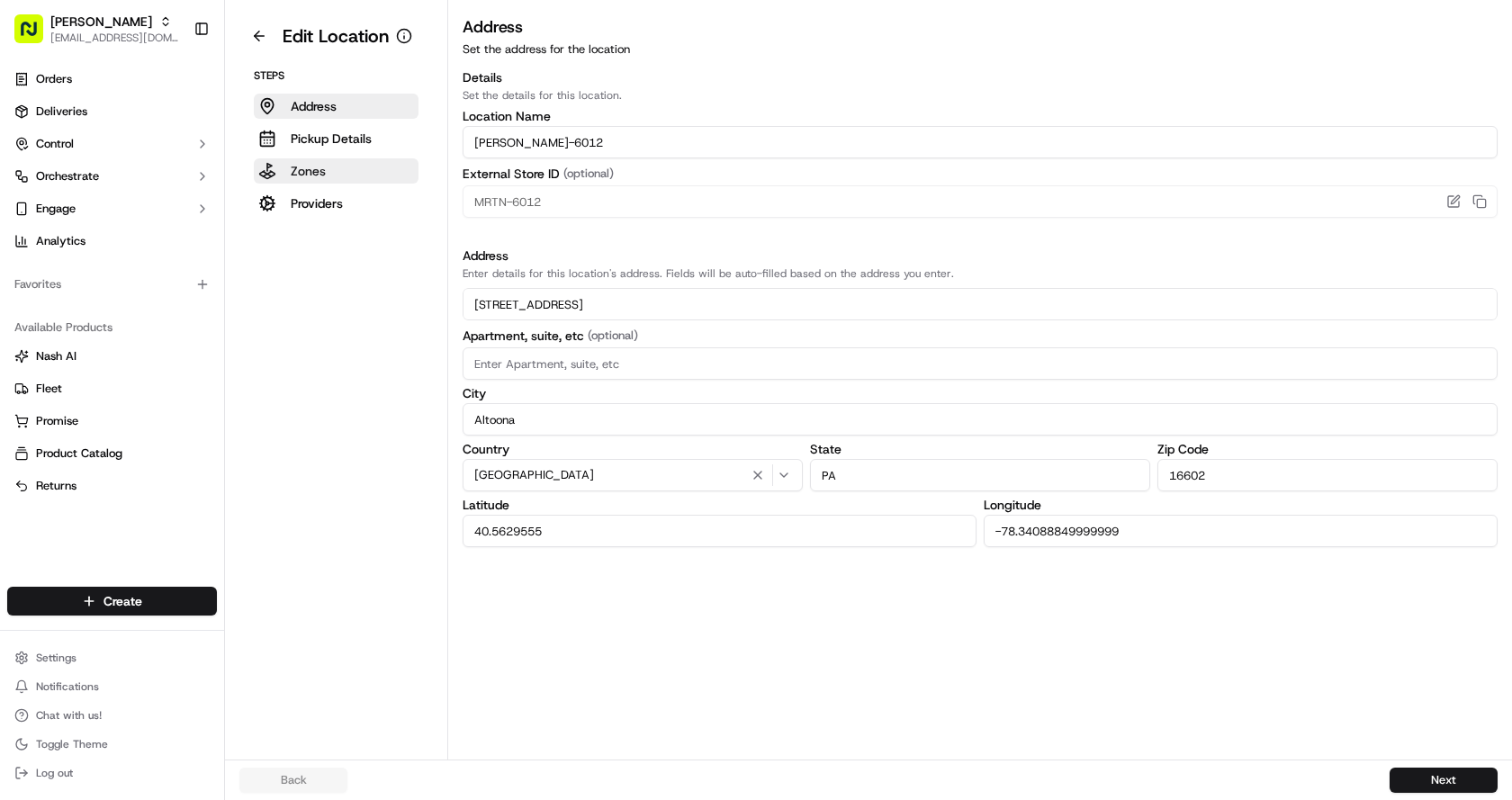
click at [297, 164] on p "Zones" at bounding box center [308, 171] width 35 height 18
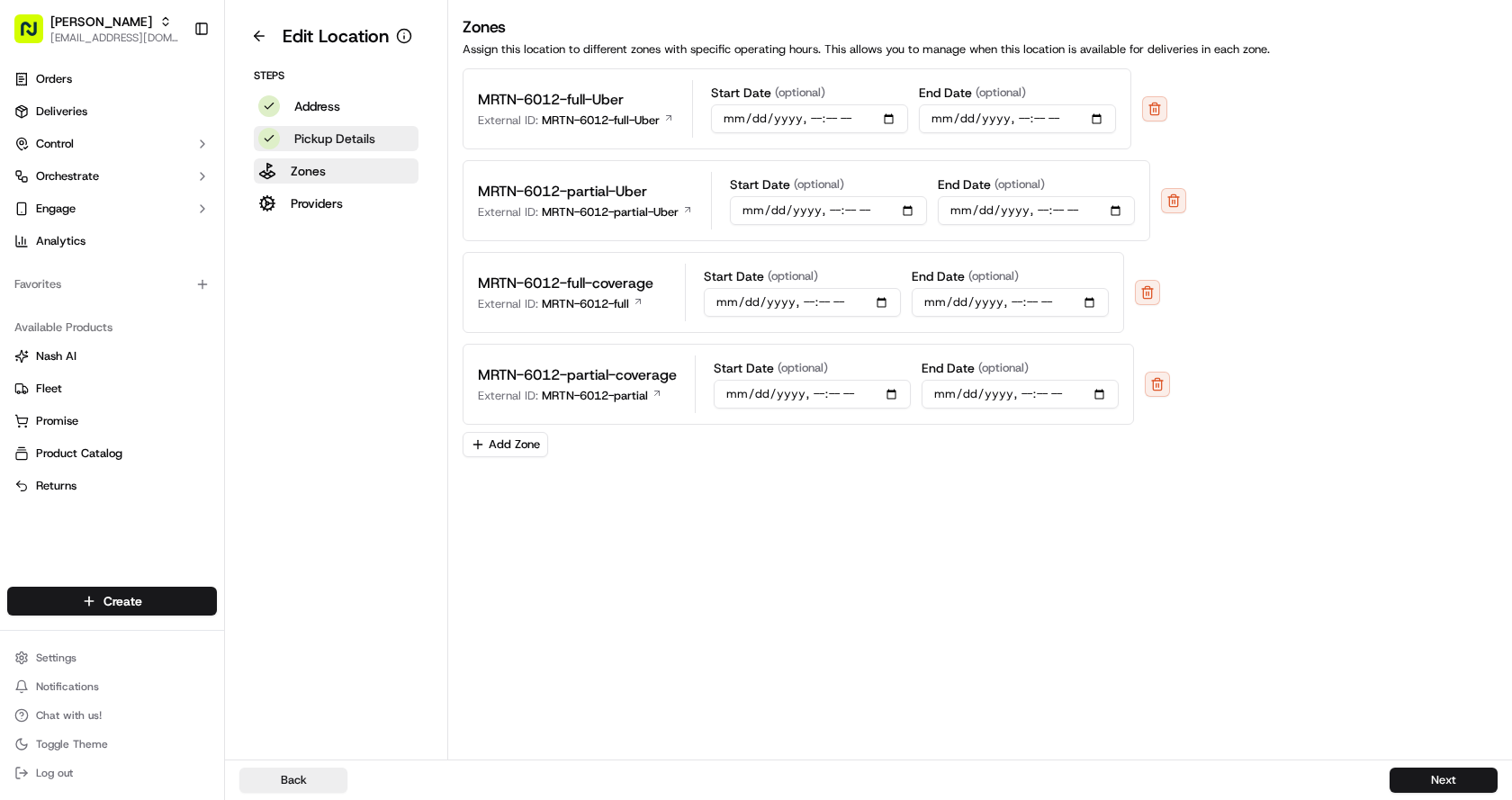
click at [331, 137] on p "Pickup Details" at bounding box center [335, 139] width 81 height 18
